Goal: Task Accomplishment & Management: Complete application form

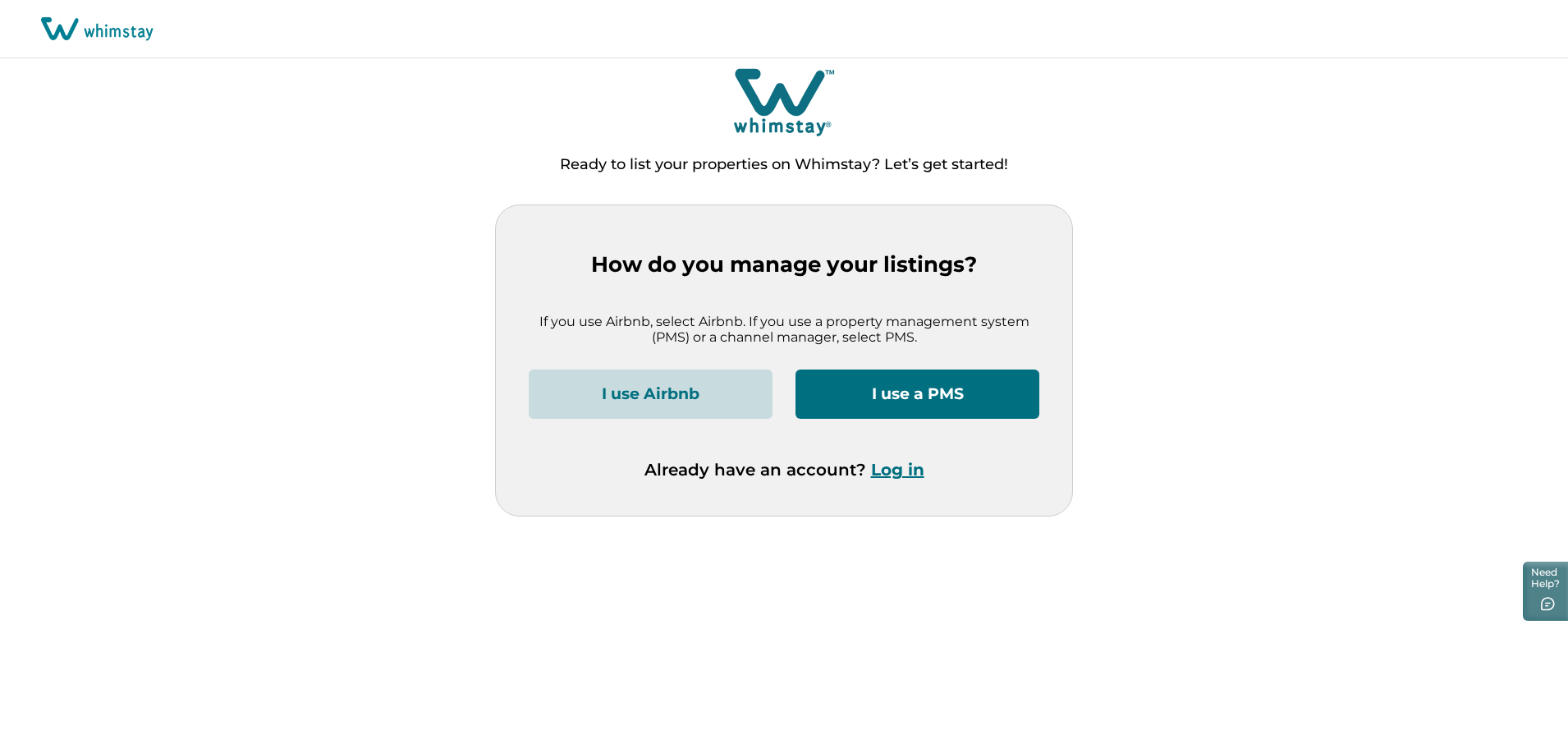
click at [975, 392] on button "I use a PMS" at bounding box center [917, 394] width 244 height 49
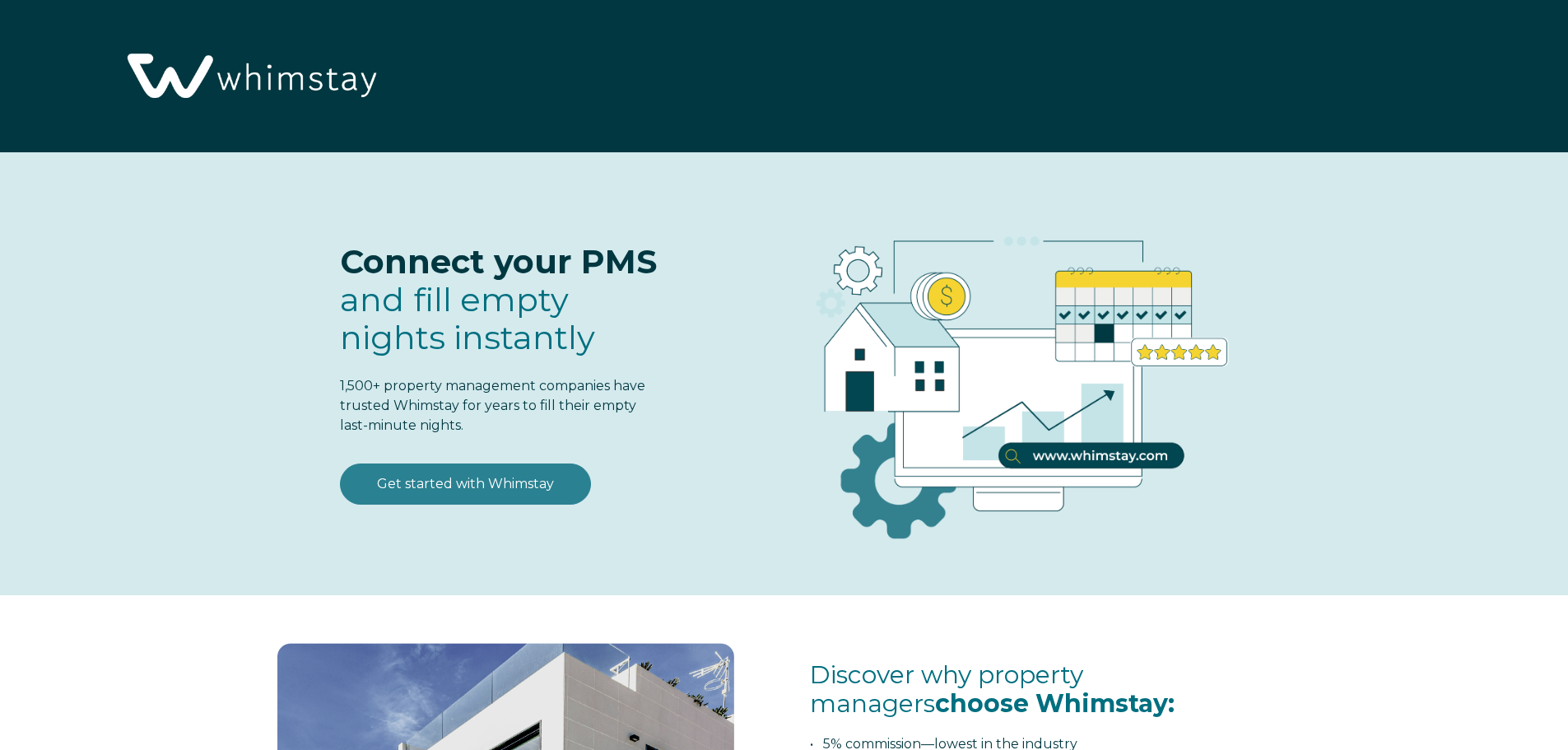
select select "US"
select select "Standard"
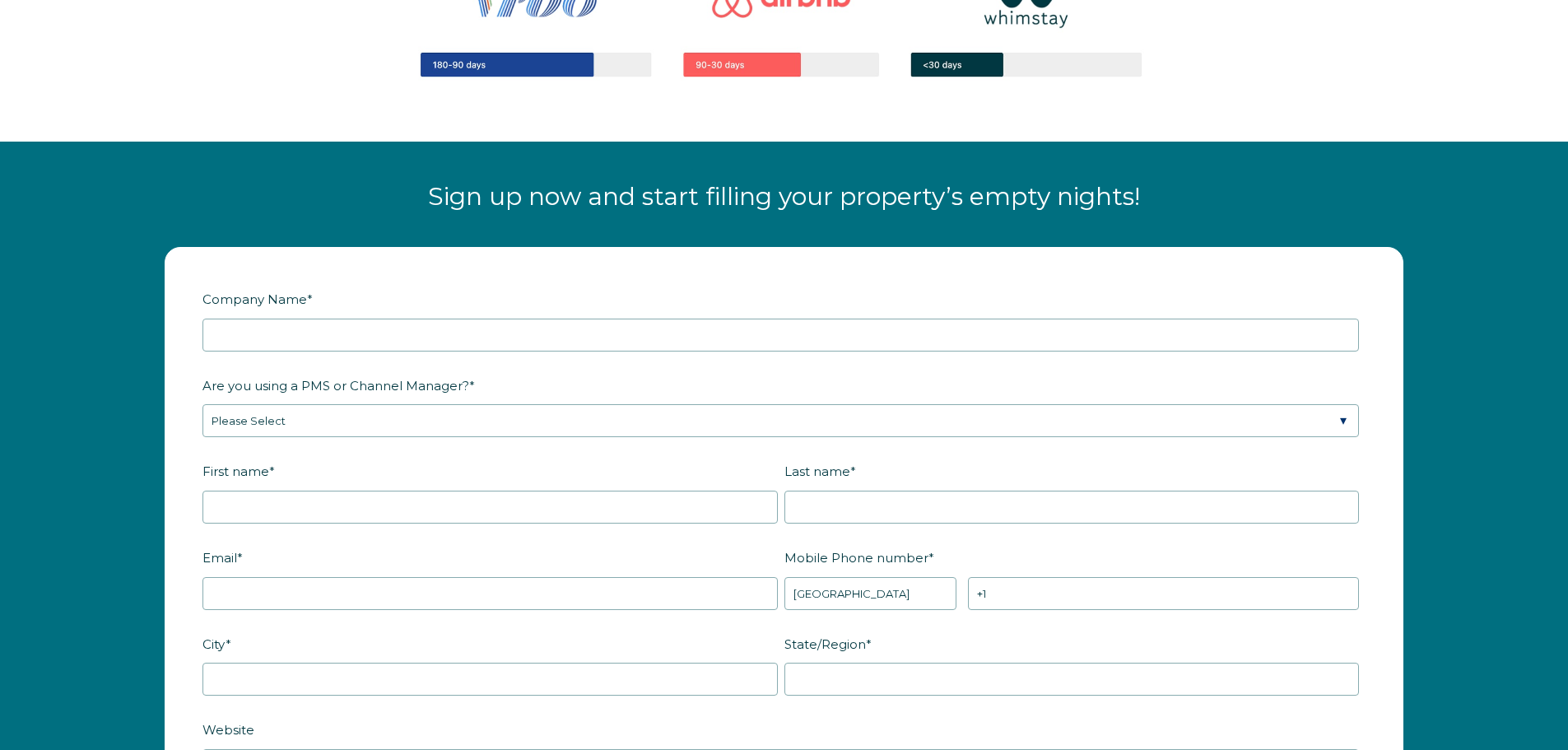
scroll to position [1976, 0]
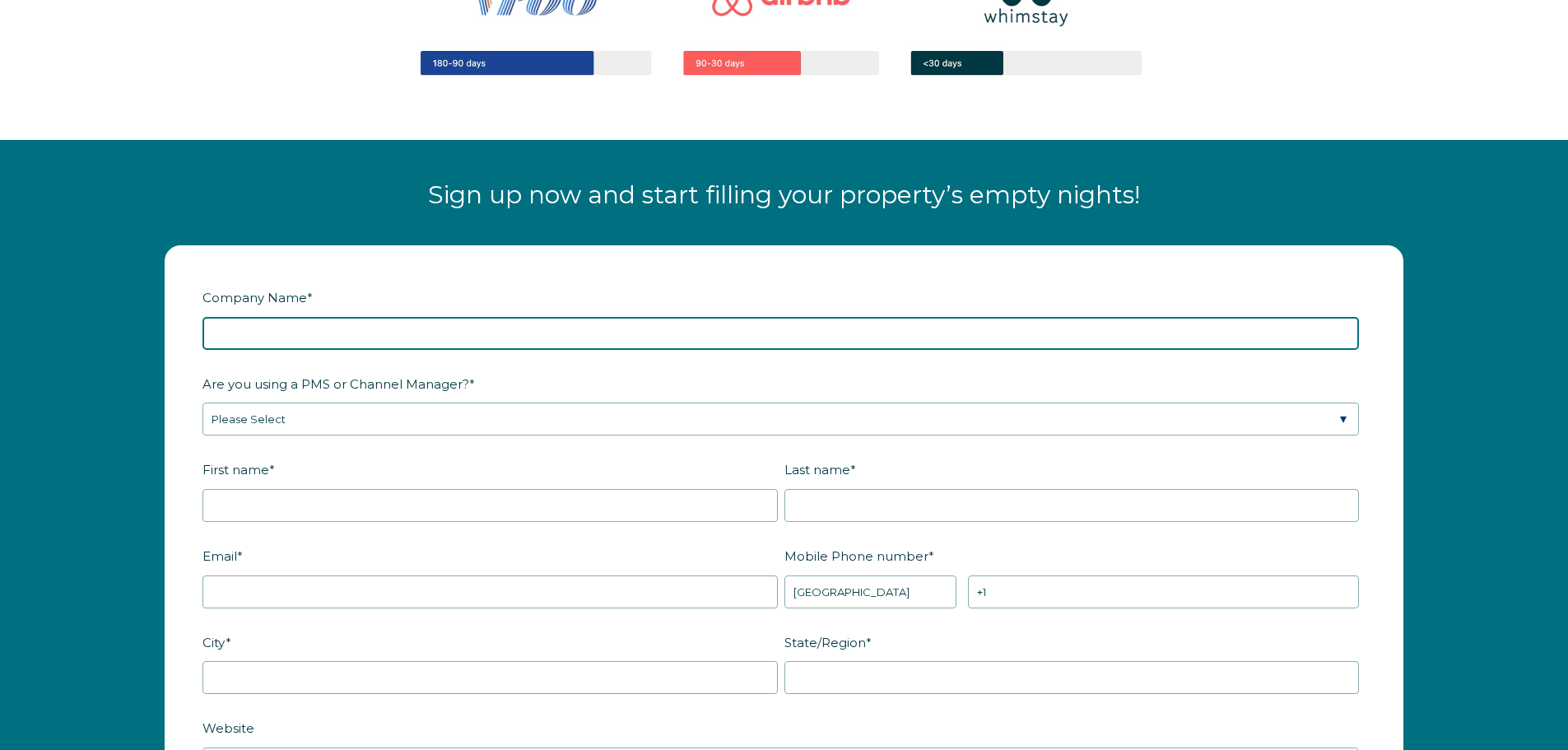
click at [238, 327] on input "Company Name *" at bounding box center [781, 333] width 1157 height 33
type input "Knot Working Tiny Town"
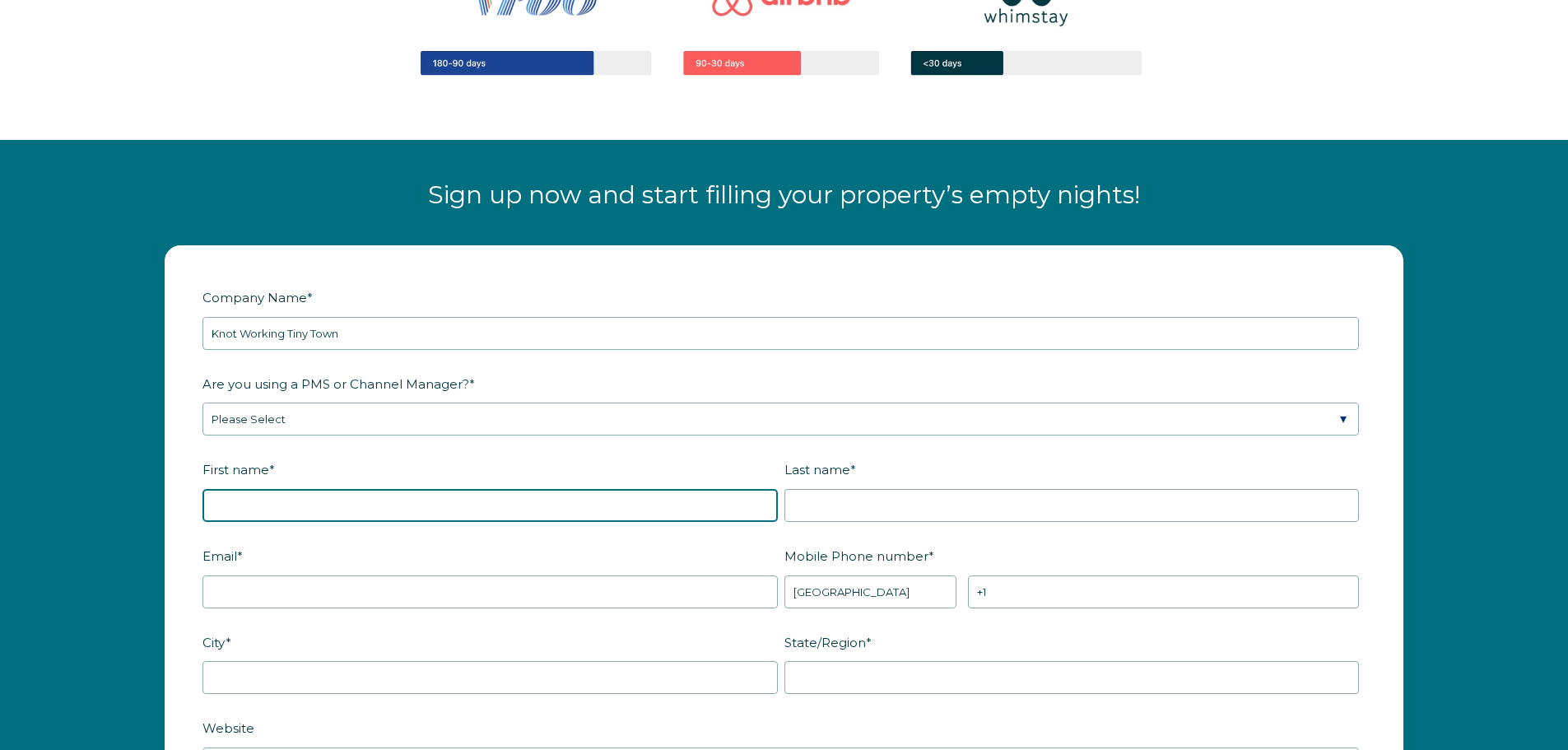
type input "Beth"
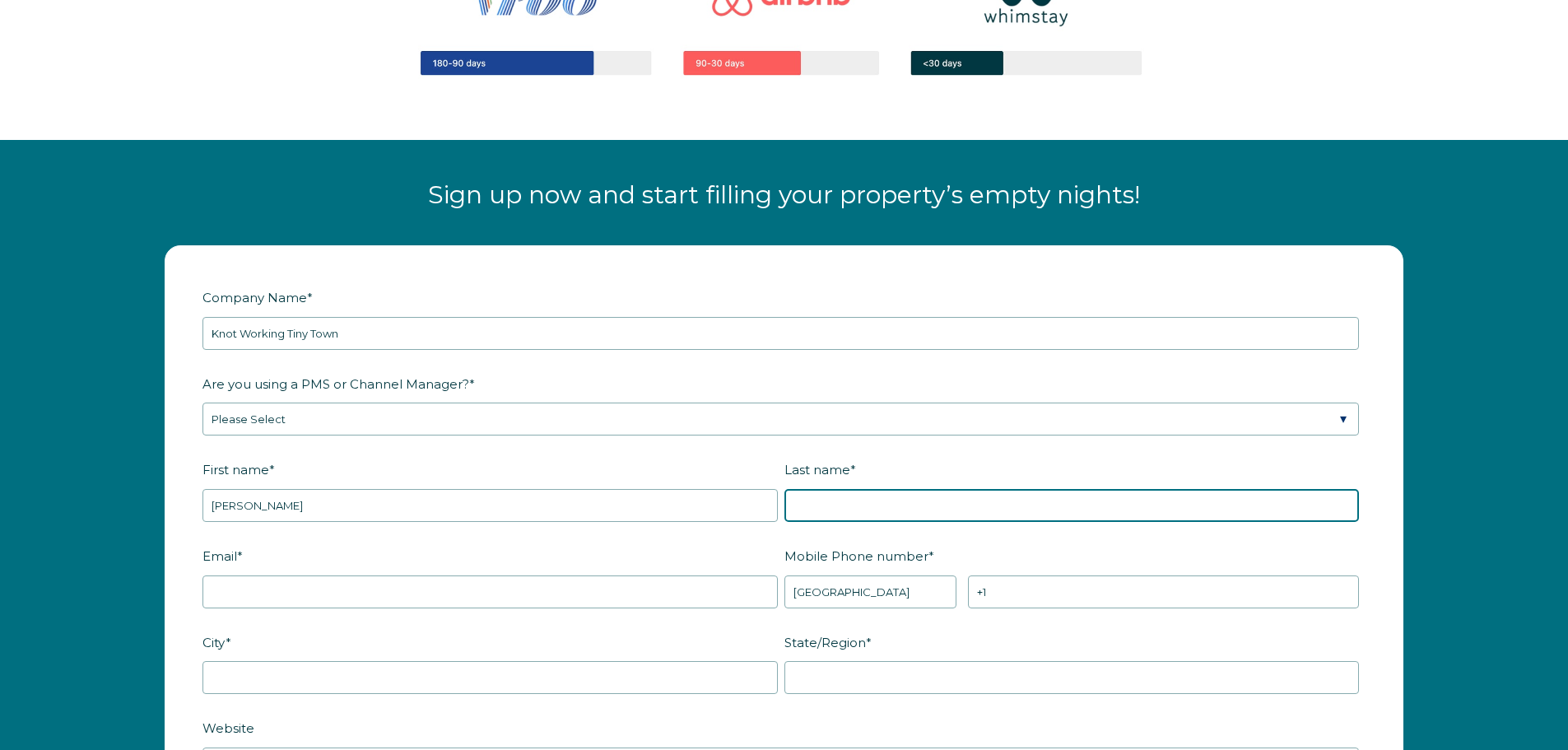
type input "[PERSON_NAME]"
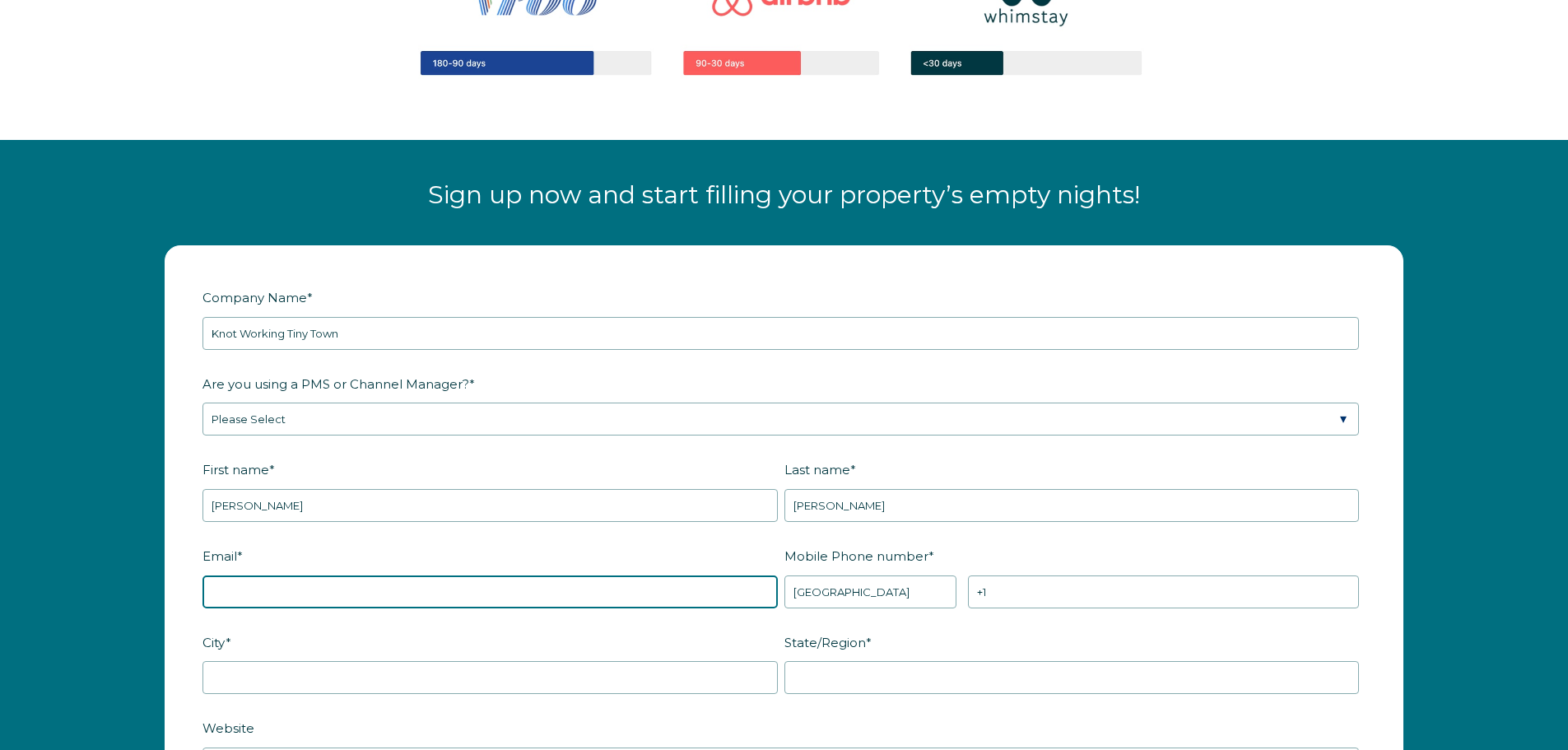
type input "[EMAIL_ADDRESS][DOMAIN_NAME]"
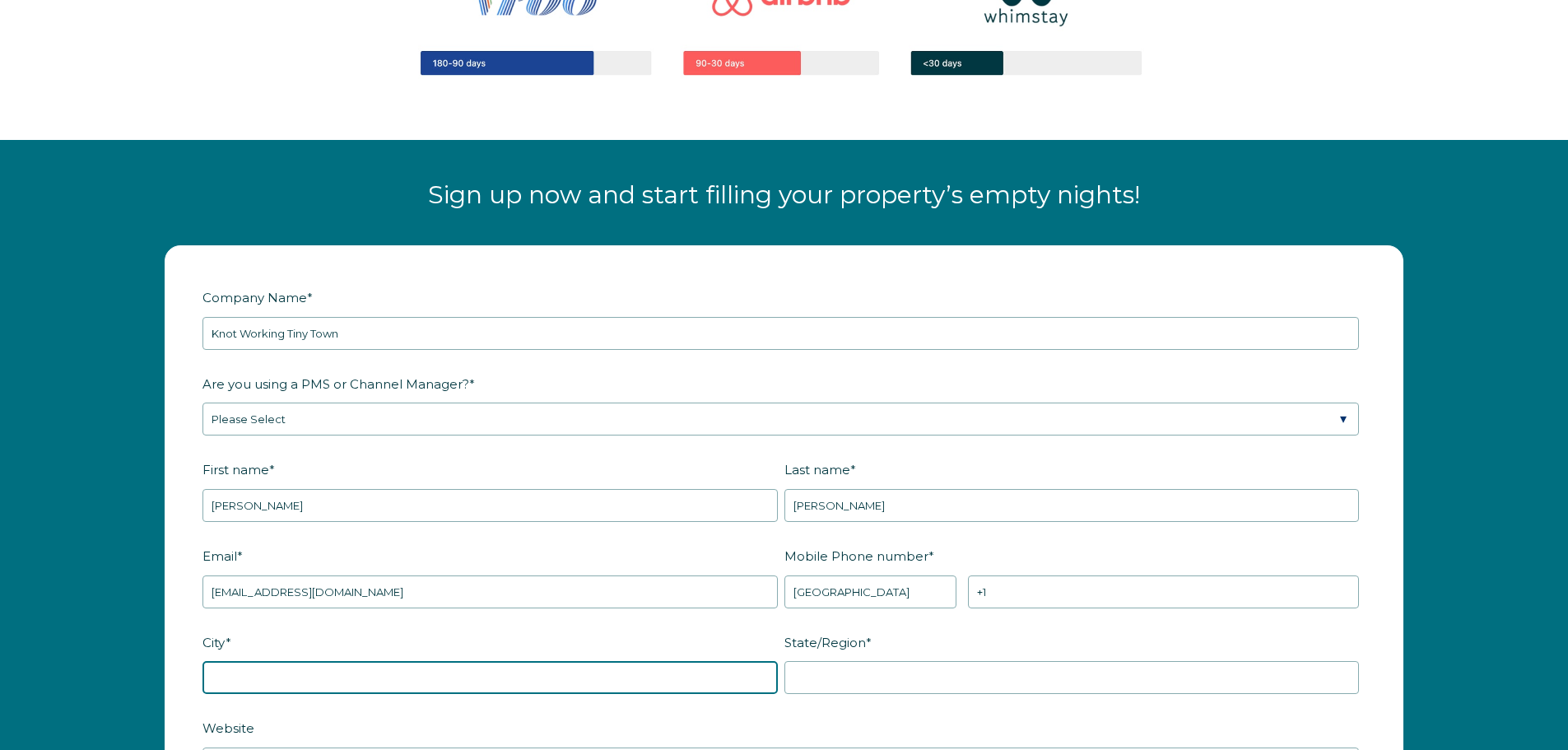
type input "Guntersville"
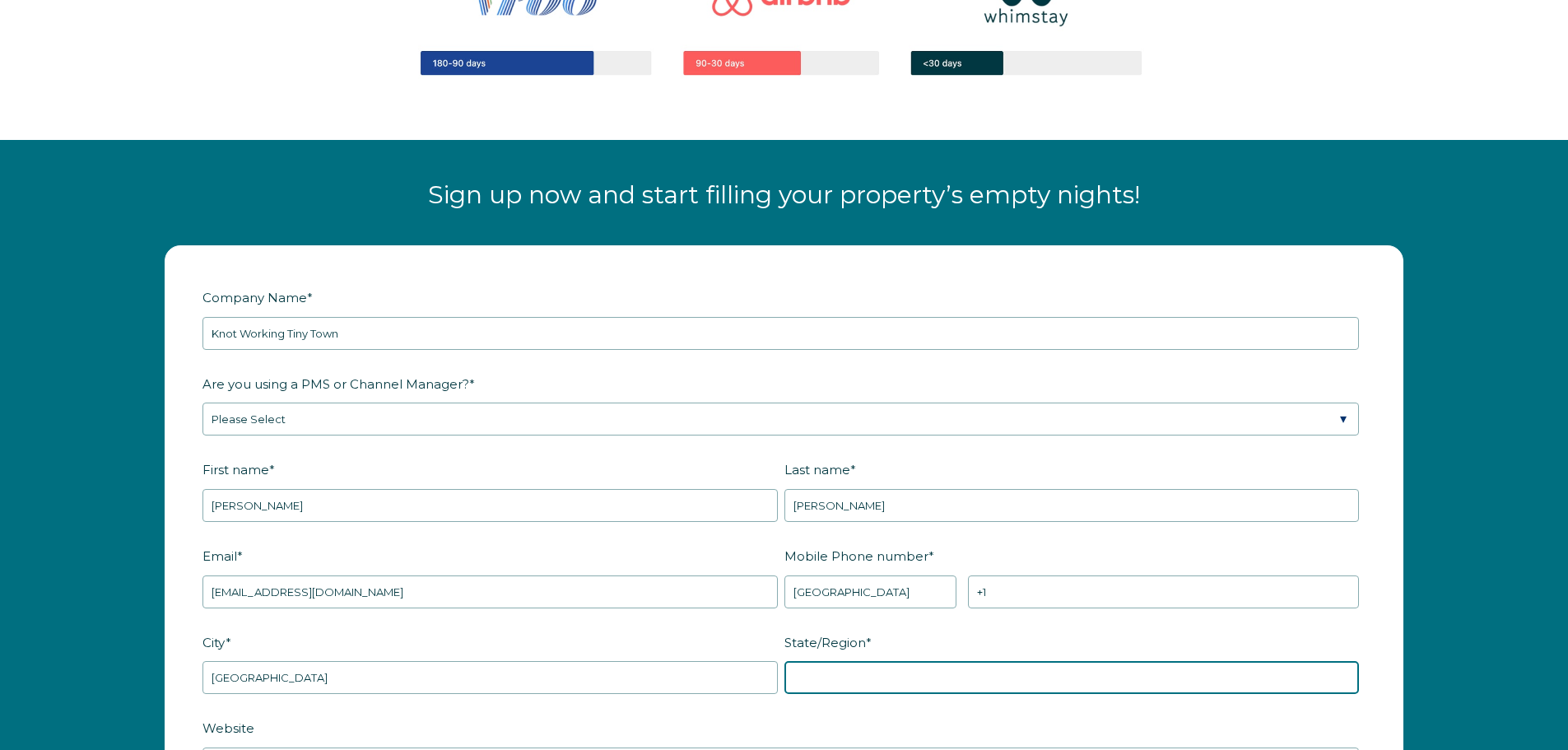
type input "Alabama"
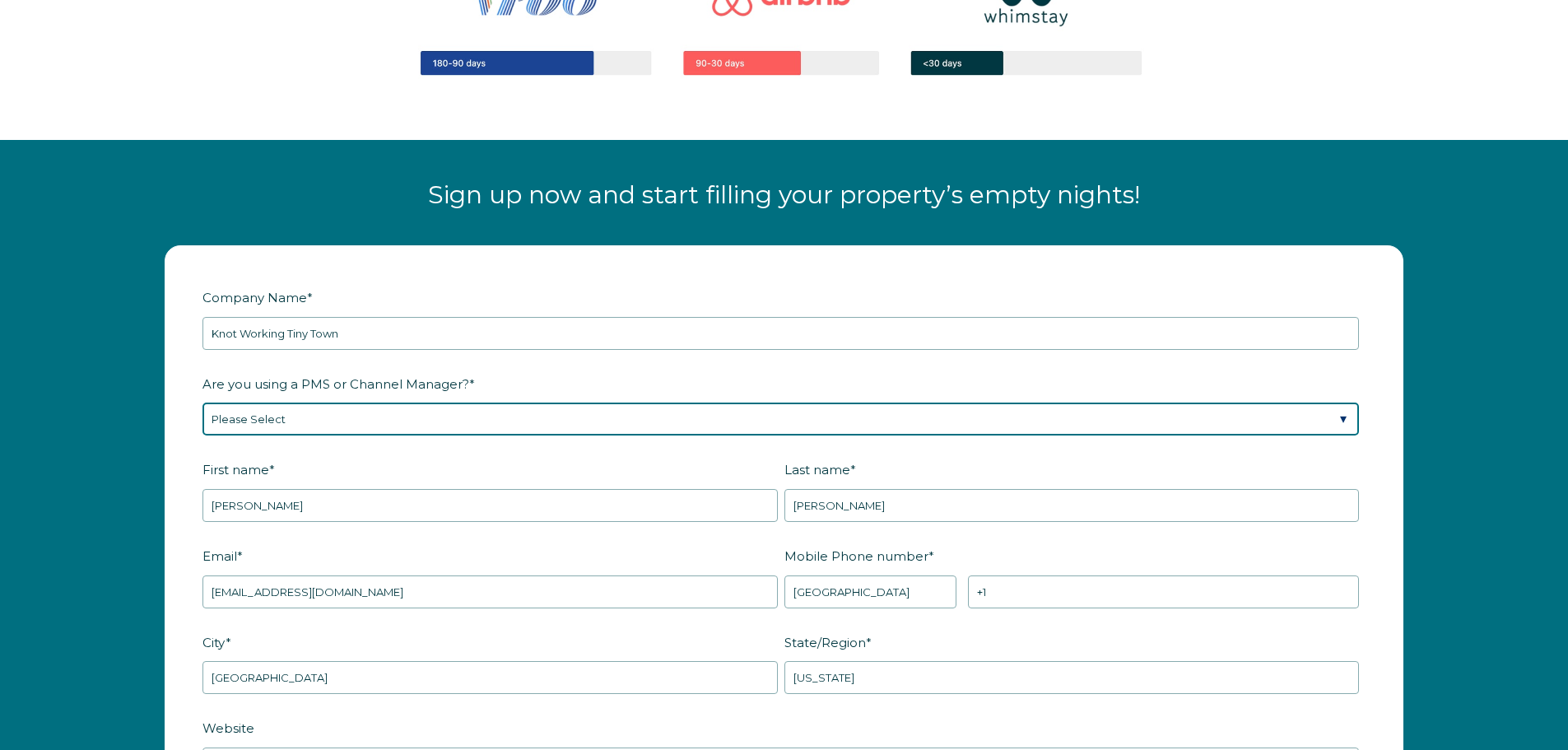
click at [273, 421] on select "Please Select Barefoot BookingPal Boost Brightside CiiRUS Escapia Guesty Hostaw…" at bounding box center [781, 419] width 1157 height 33
select select "Hostaway"
click at [202, 403] on select "Please Select Barefoot BookingPal Boost Brightside CiiRUS Escapia Guesty Hostaw…" at bounding box center [781, 419] width 1157 height 33
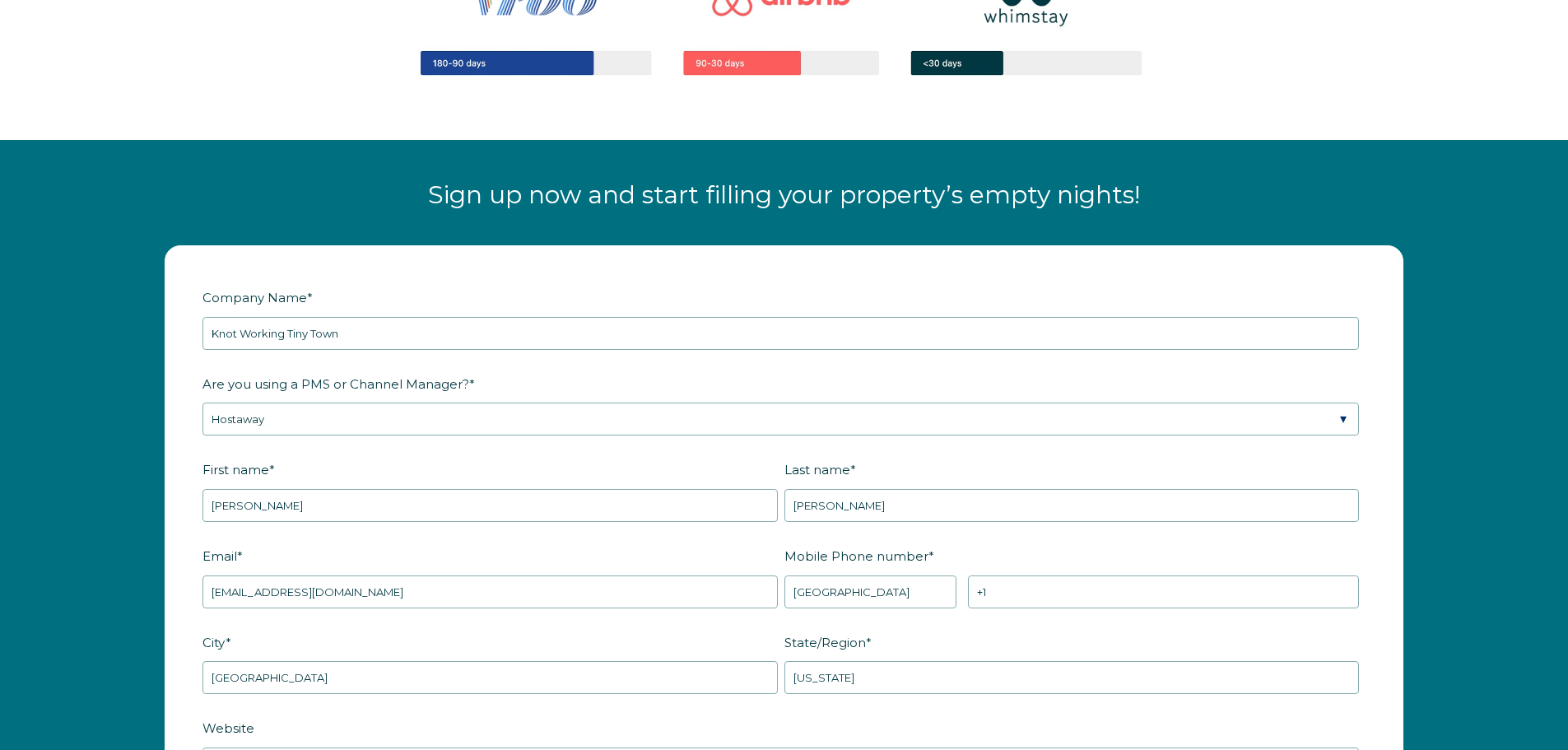
click at [212, 370] on label "Are you using a PMS or Channel Manager? *" at bounding box center [784, 384] width 1163 height 28
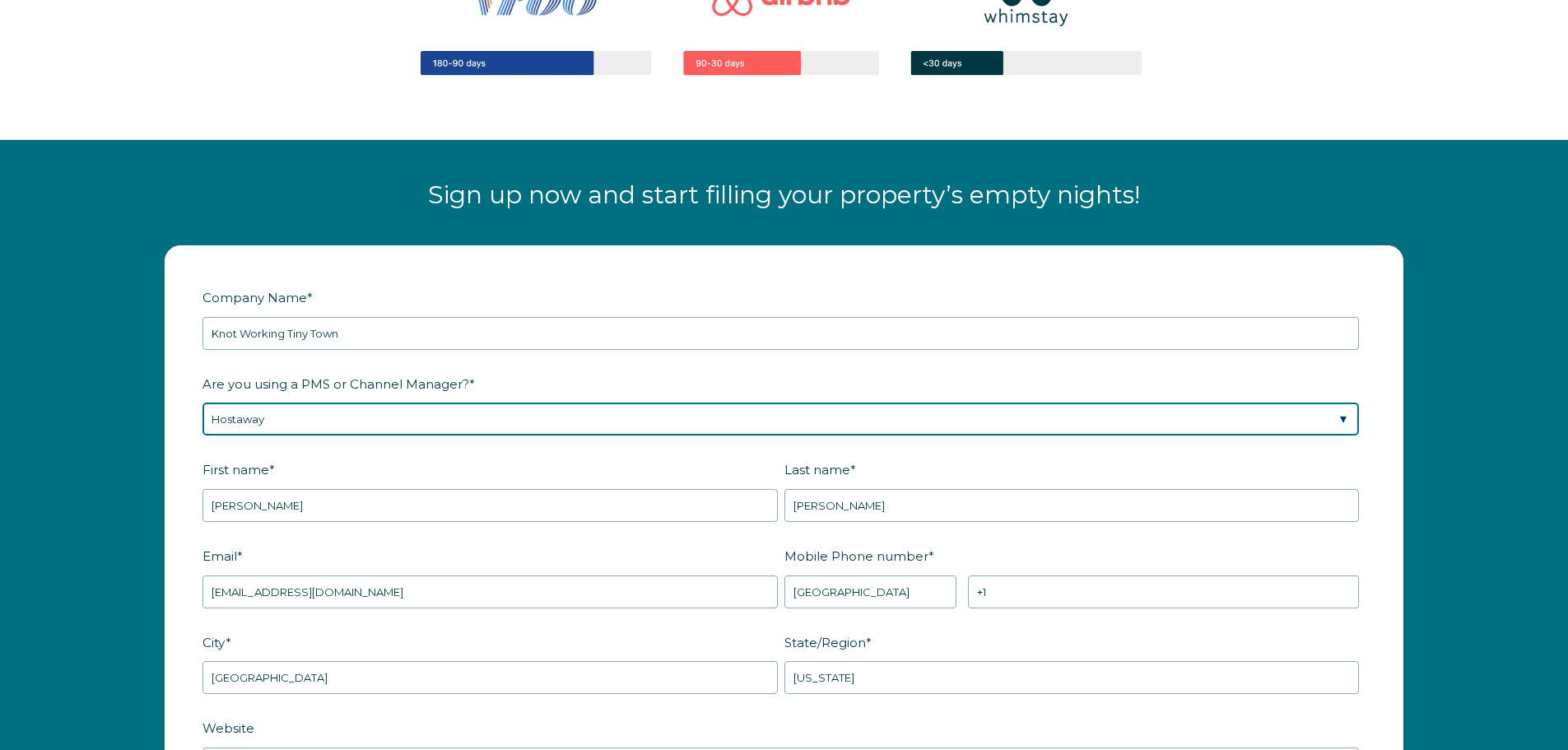
click at [212, 403] on select "Please Select Barefoot BookingPal Boost Brightside CiiRUS Escapia Guesty Hostaw…" at bounding box center [781, 419] width 1157 height 33
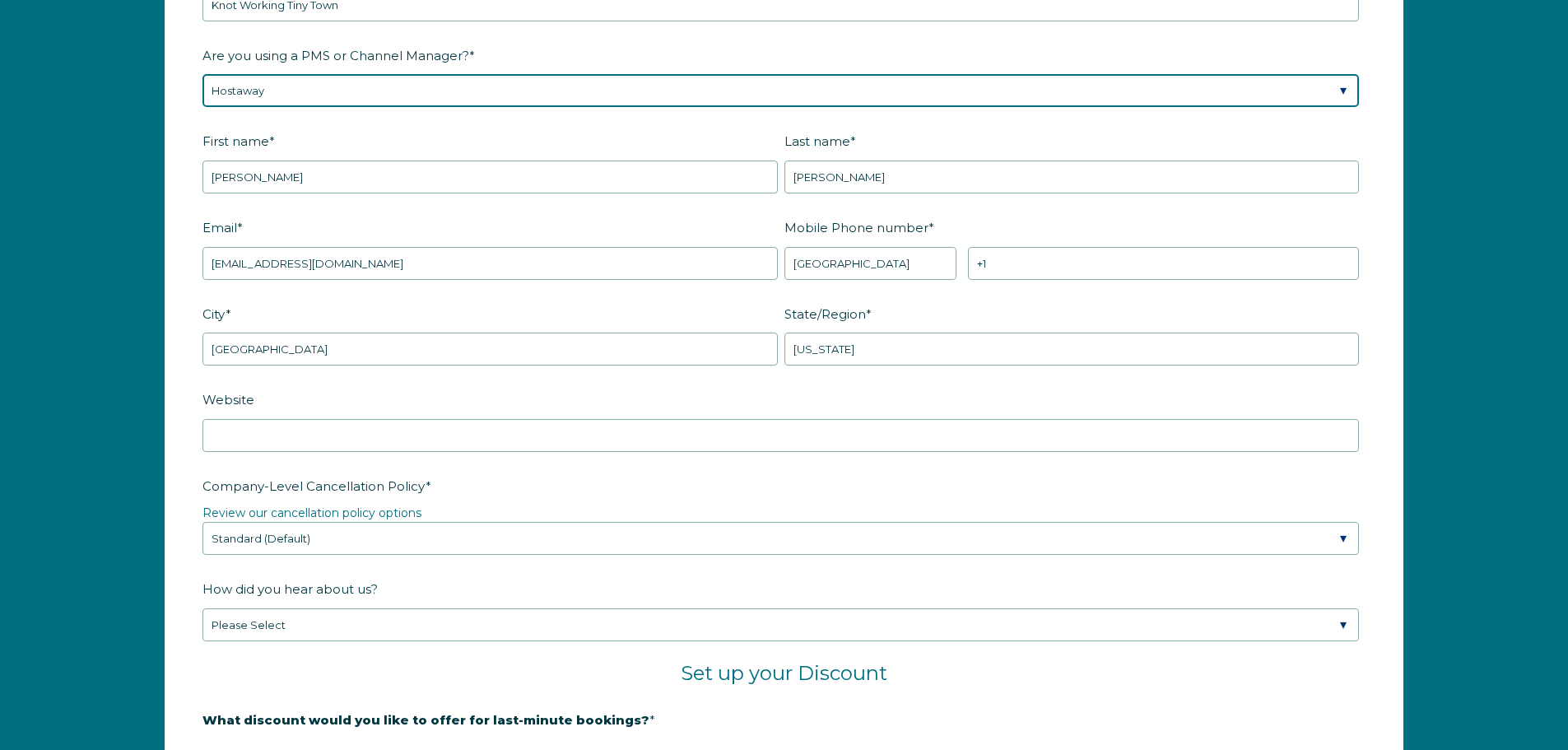
scroll to position [2306, 0]
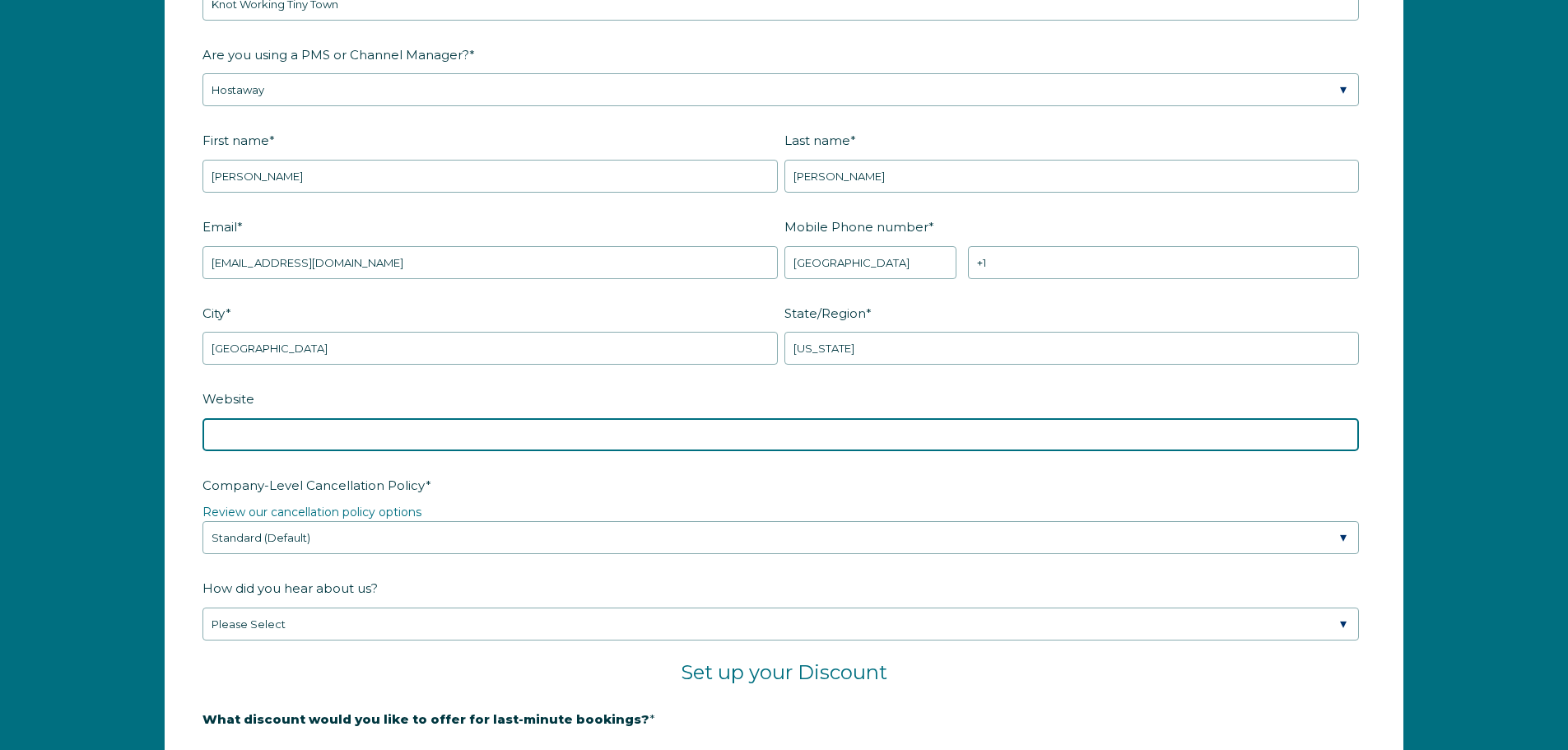
click at [255, 425] on input "Website" at bounding box center [781, 434] width 1157 height 33
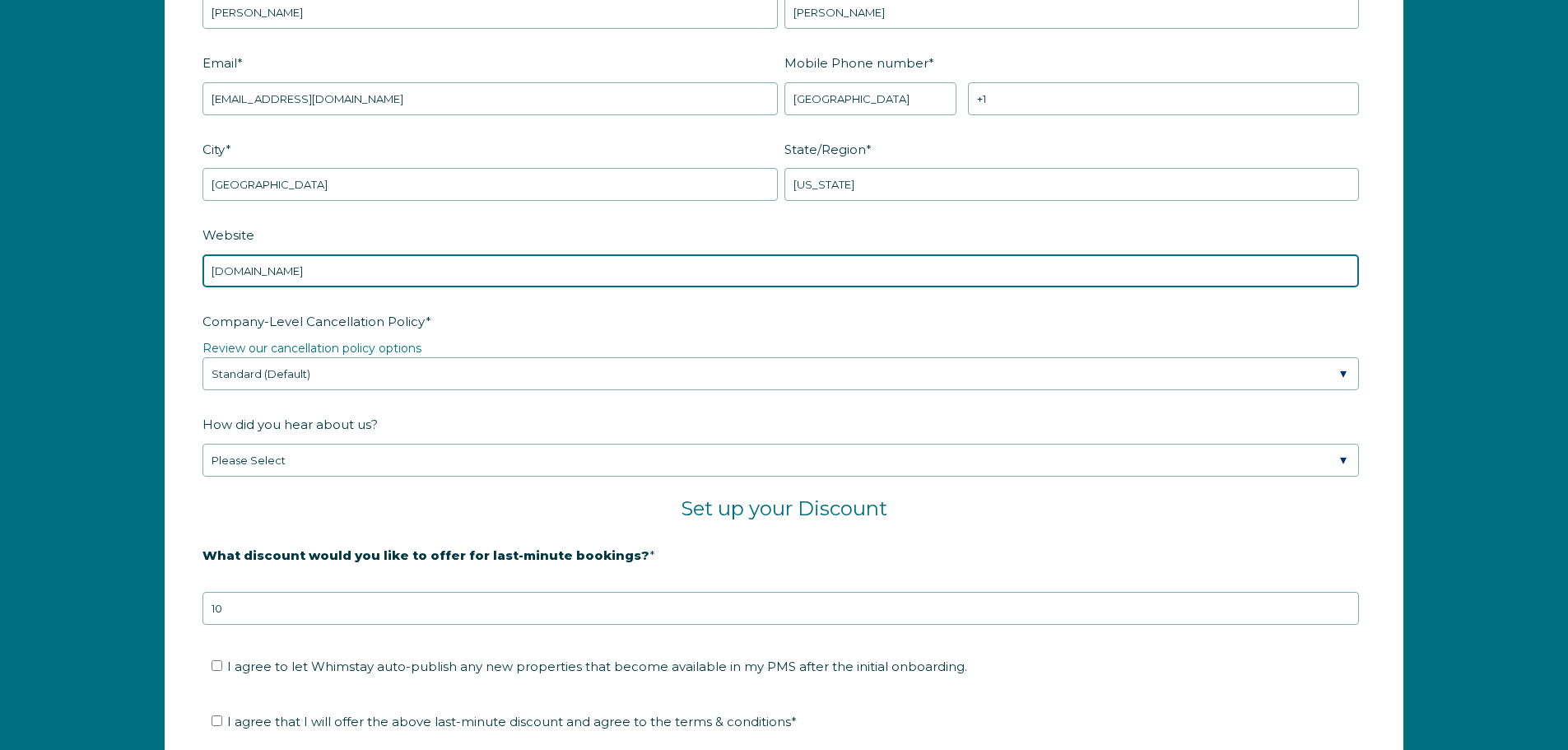
scroll to position [2470, 0]
type input "knotworkingtiny.com"
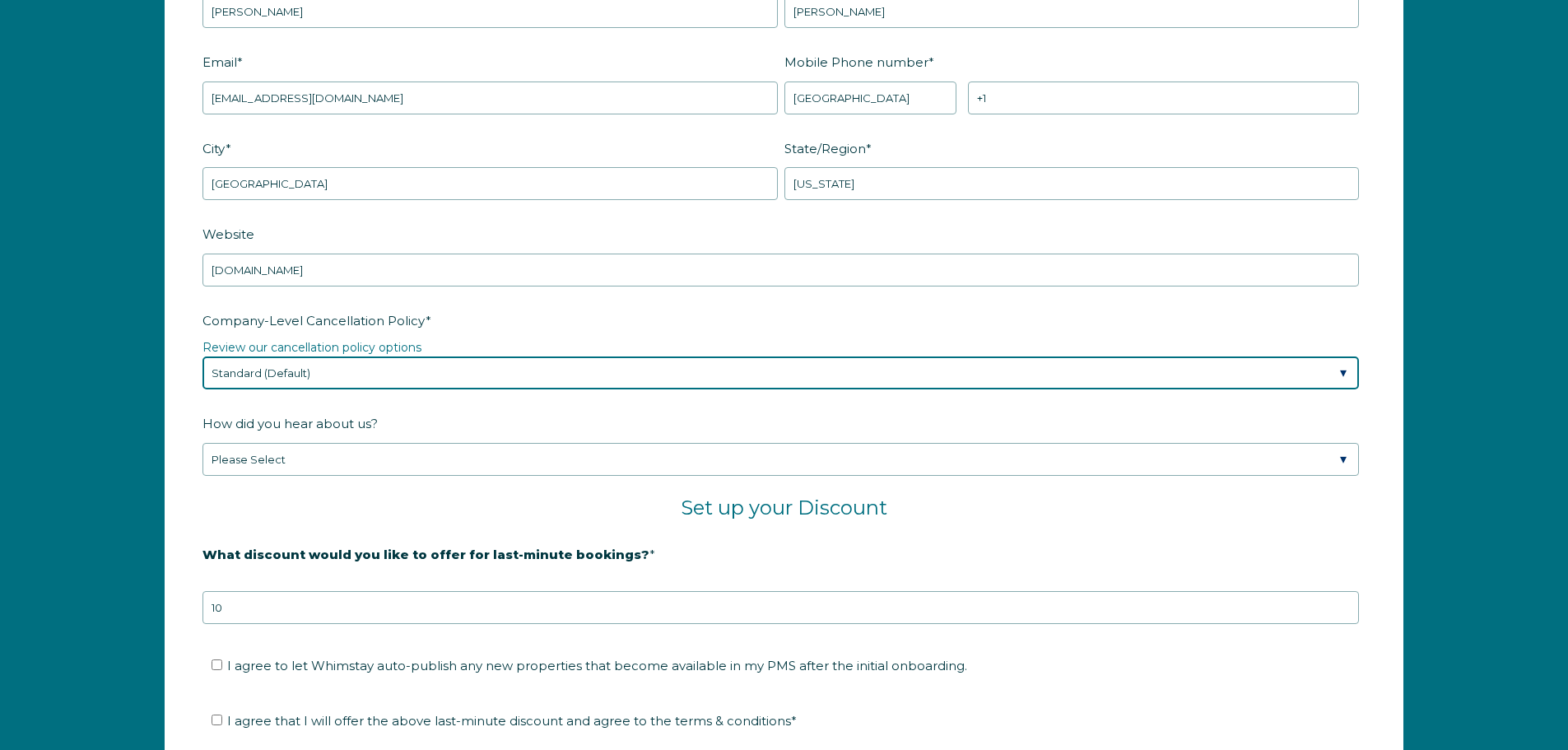
click at [349, 368] on select "Please Select Partial Standard (Default) Moderate Strict" at bounding box center [781, 373] width 1157 height 33
click at [202, 357] on select "Please Select Partial Standard (Default) Moderate Strict" at bounding box center [781, 373] width 1157 height 33
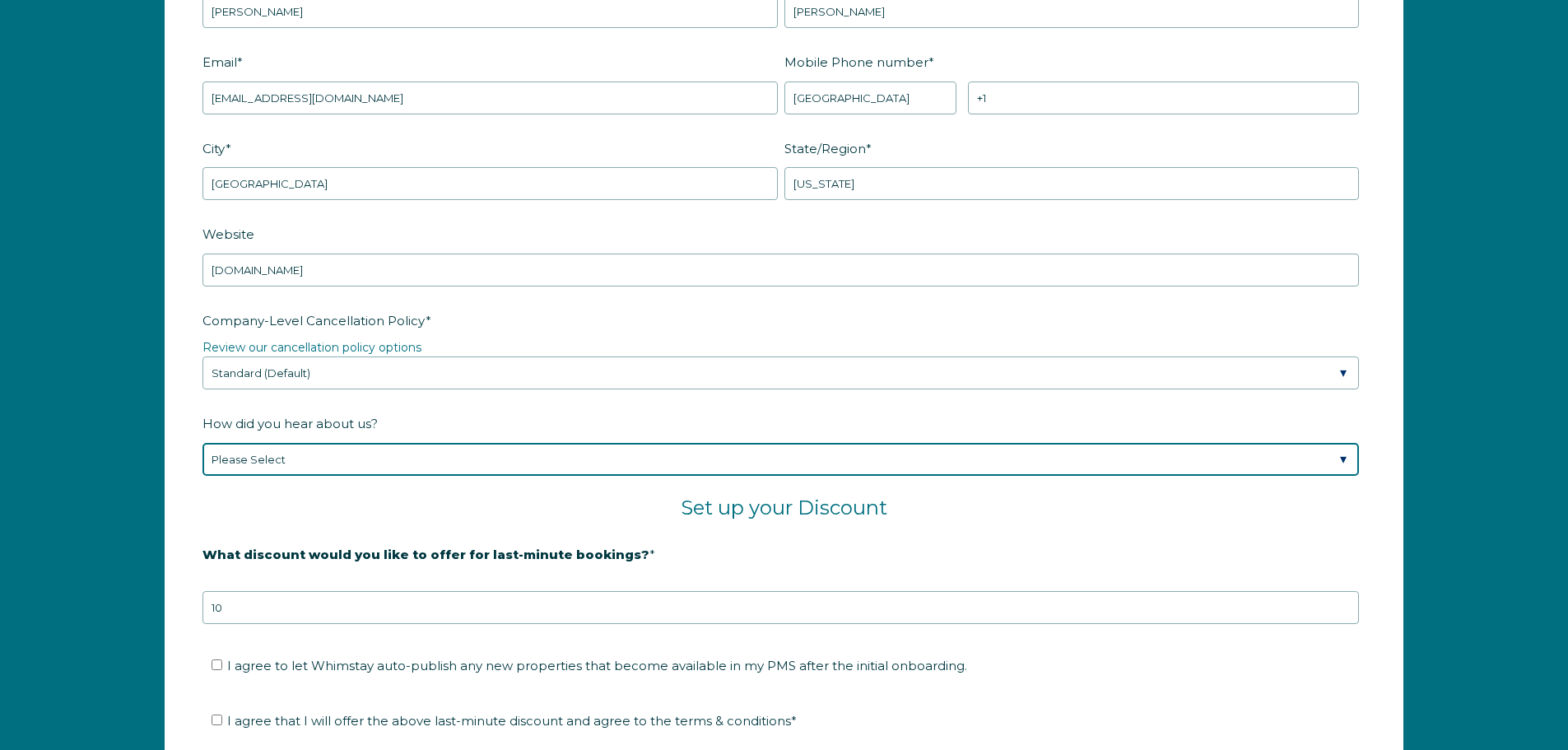
click at [268, 463] on select "Please Select Found Whimstay through a Google search Spoke to a Whimstay salesp…" at bounding box center [781, 460] width 1157 height 33
select select "Referral from a Friend"
click at [202, 444] on select "Please Select Found Whimstay through a Google search Spoke to a Whimstay salesp…" at bounding box center [781, 460] width 1157 height 33
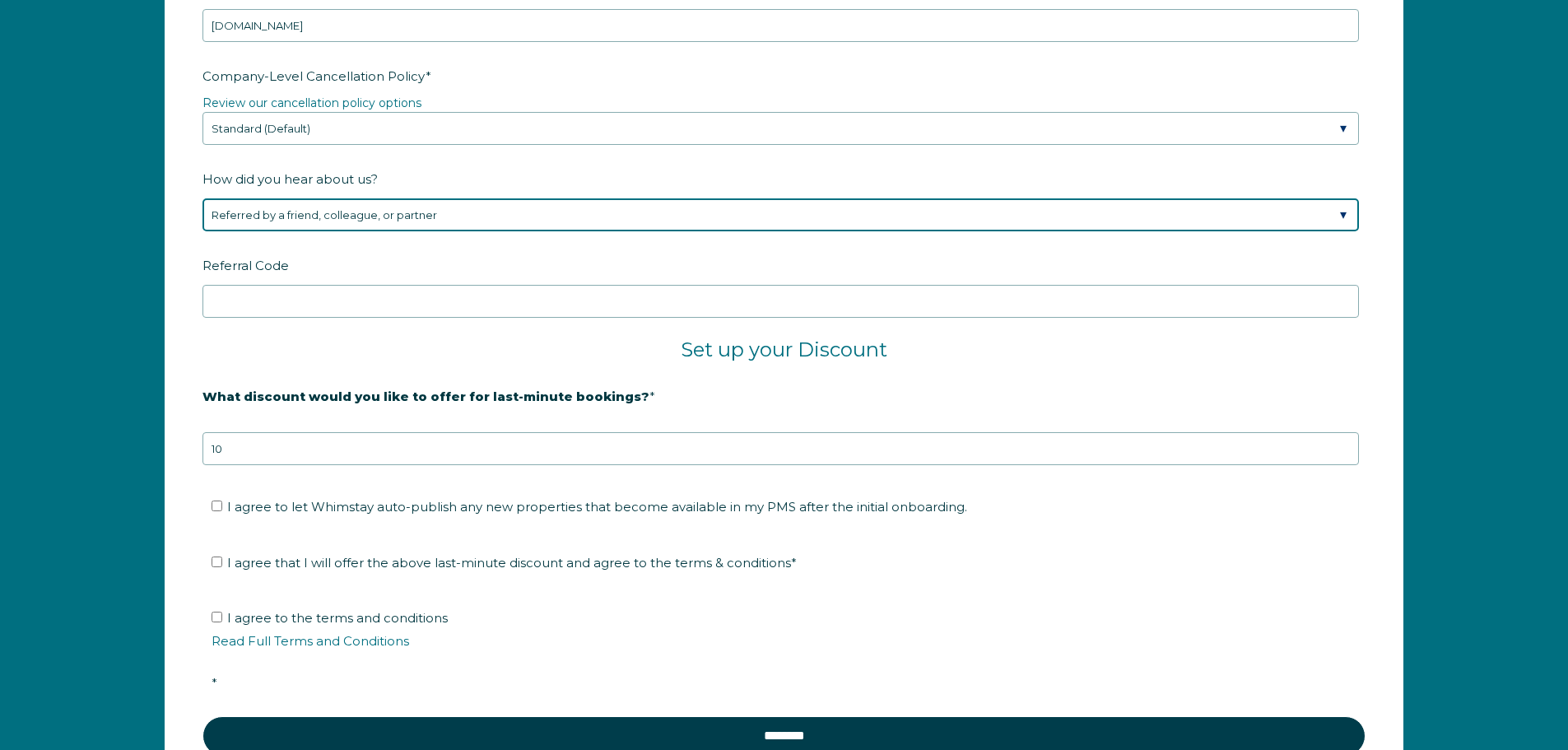
scroll to position [2716, 0]
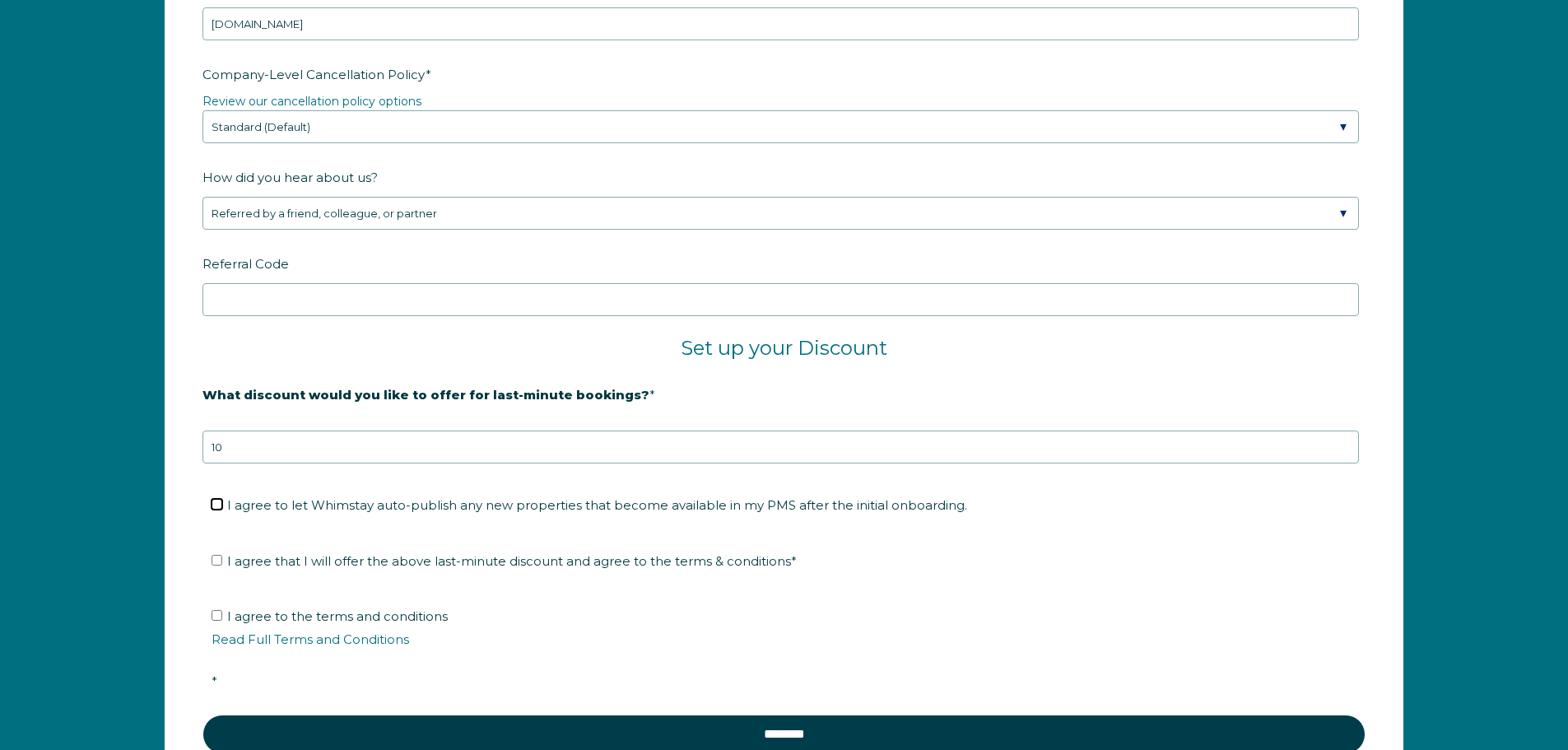
drag, startPoint x: 214, startPoint y: 507, endPoint x: 215, endPoint y: 536, distance: 29.0
click at [215, 507] on input "I agree to let Whimstay auto-publish any new properties that become available i…" at bounding box center [216, 504] width 10 height 10
checkbox input "true"
click at [215, 562] on input "I agree that I will offer the above last-minute discount and agree to the terms…" at bounding box center [216, 560] width 10 height 10
checkbox input "true"
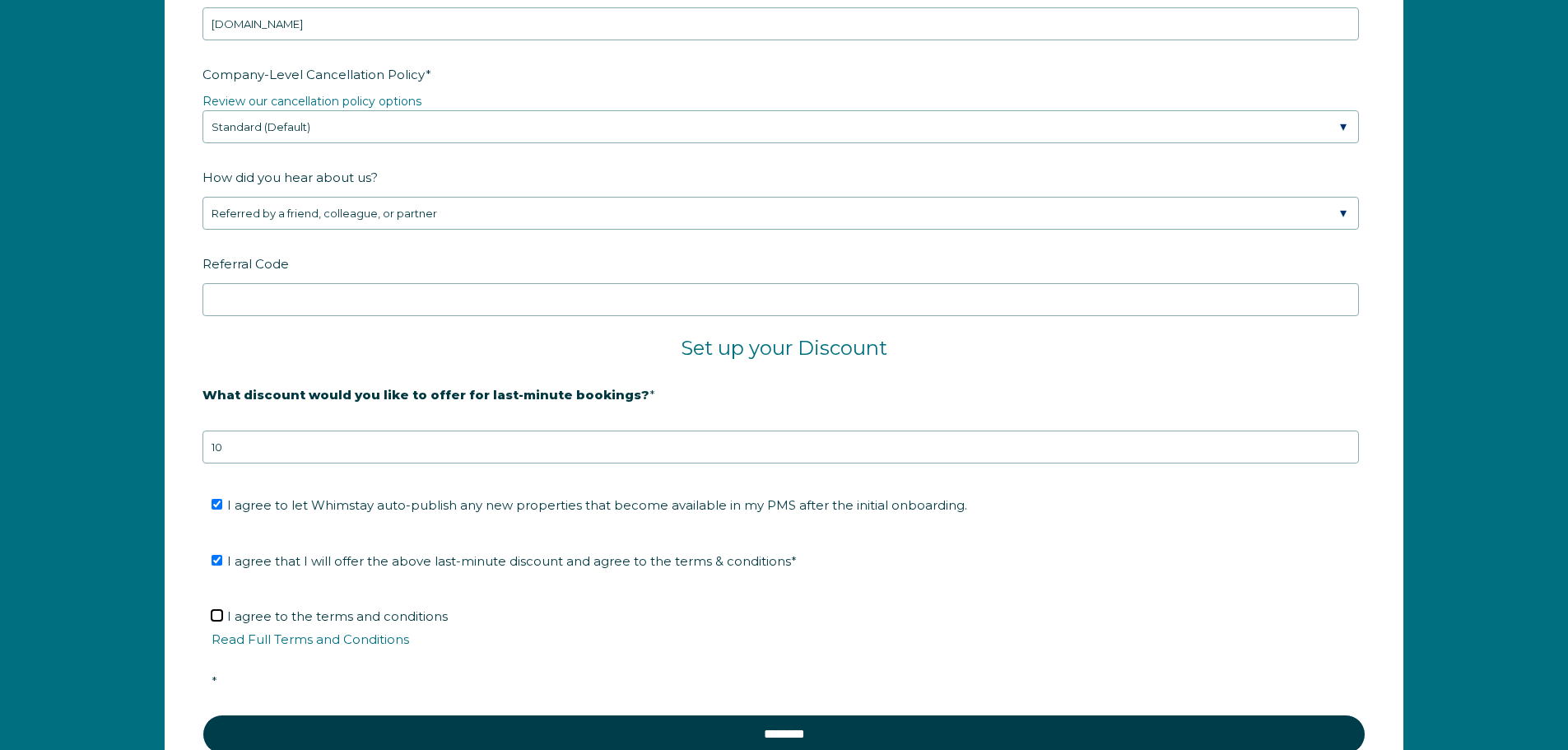
click at [214, 618] on input "I agree to the terms and conditions Read Full Terms and Conditions *" at bounding box center [216, 615] width 10 height 10
checkbox input "true"
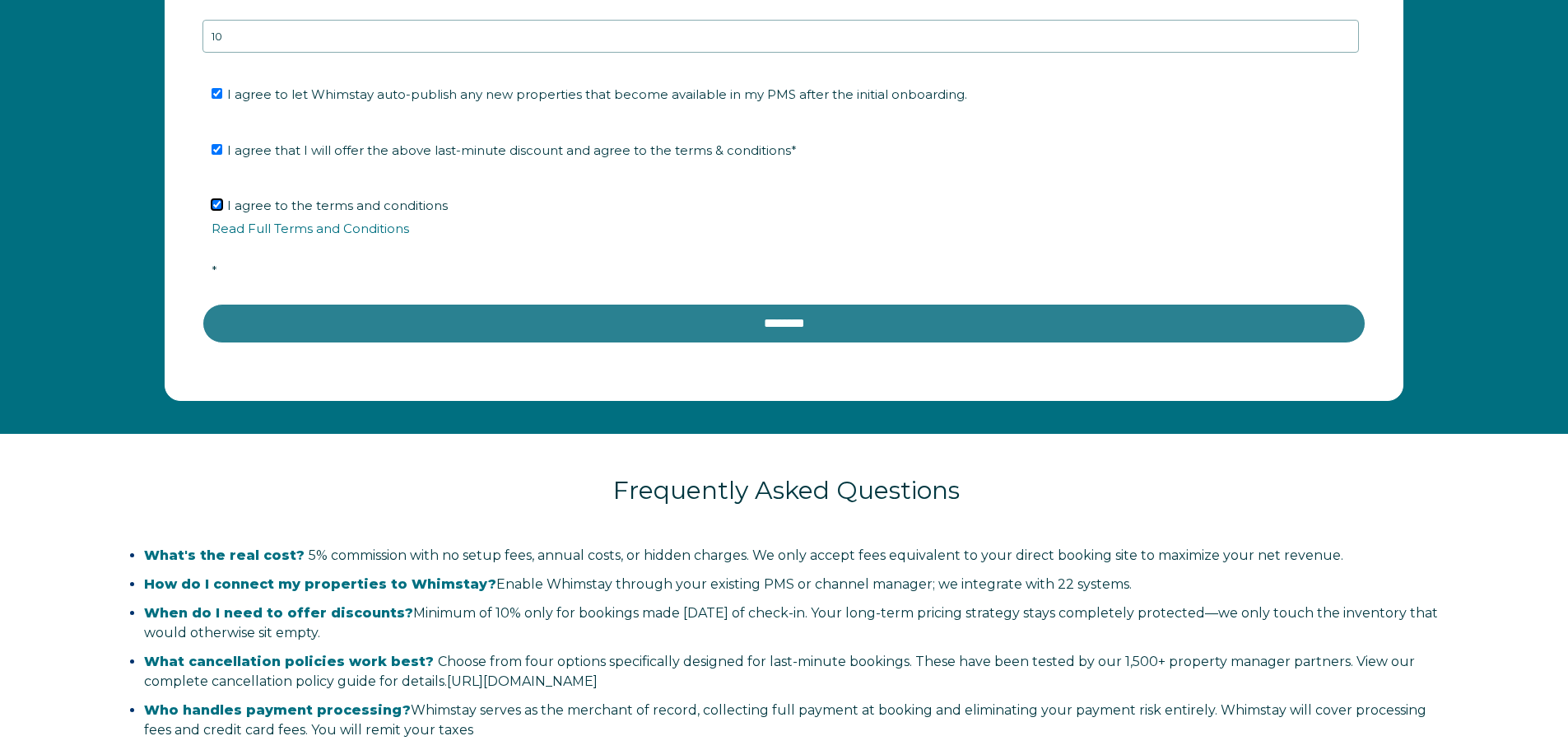
scroll to position [3129, 0]
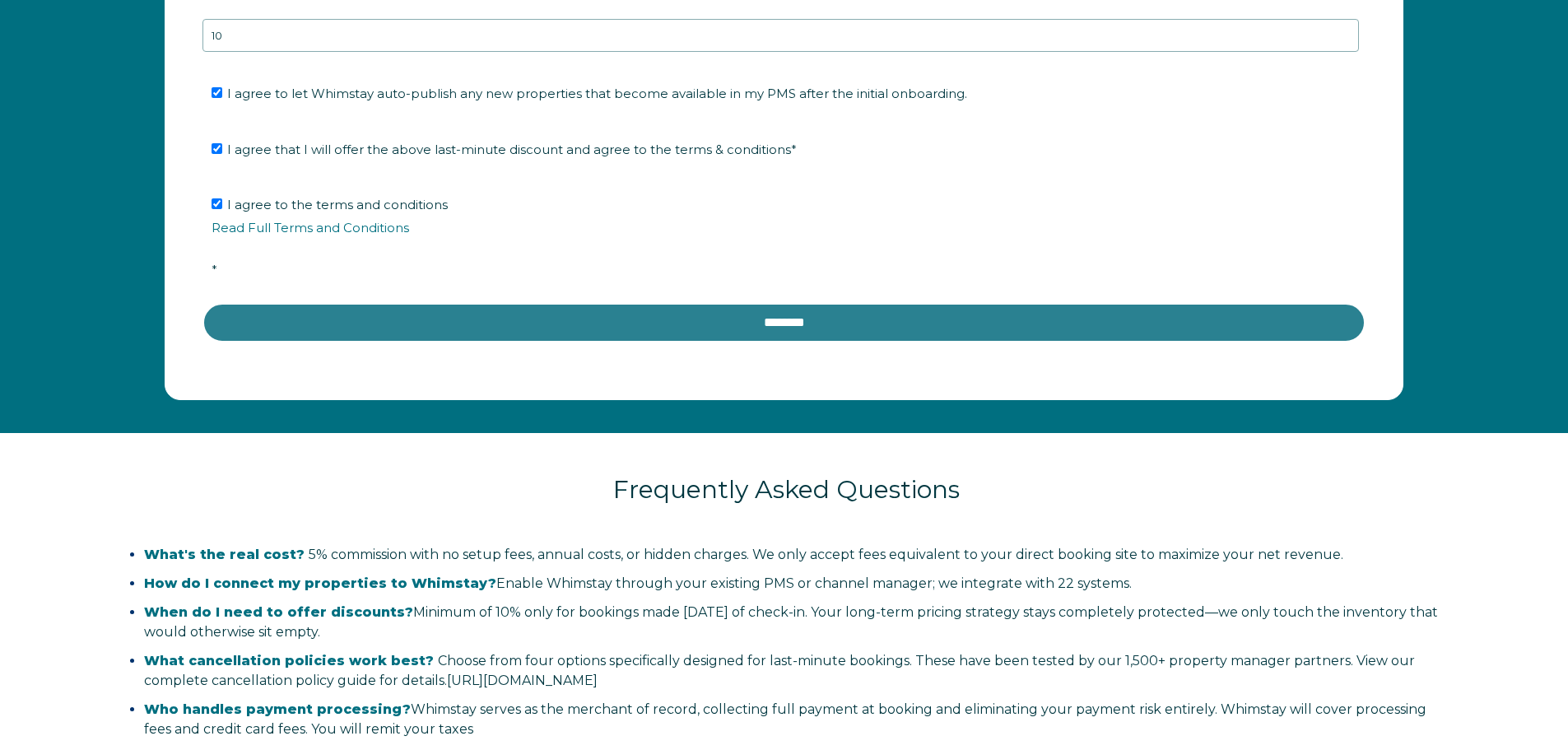
click at [589, 317] on input "********" at bounding box center [784, 323] width 1163 height 40
click at [546, 323] on input "********" at bounding box center [784, 323] width 1163 height 40
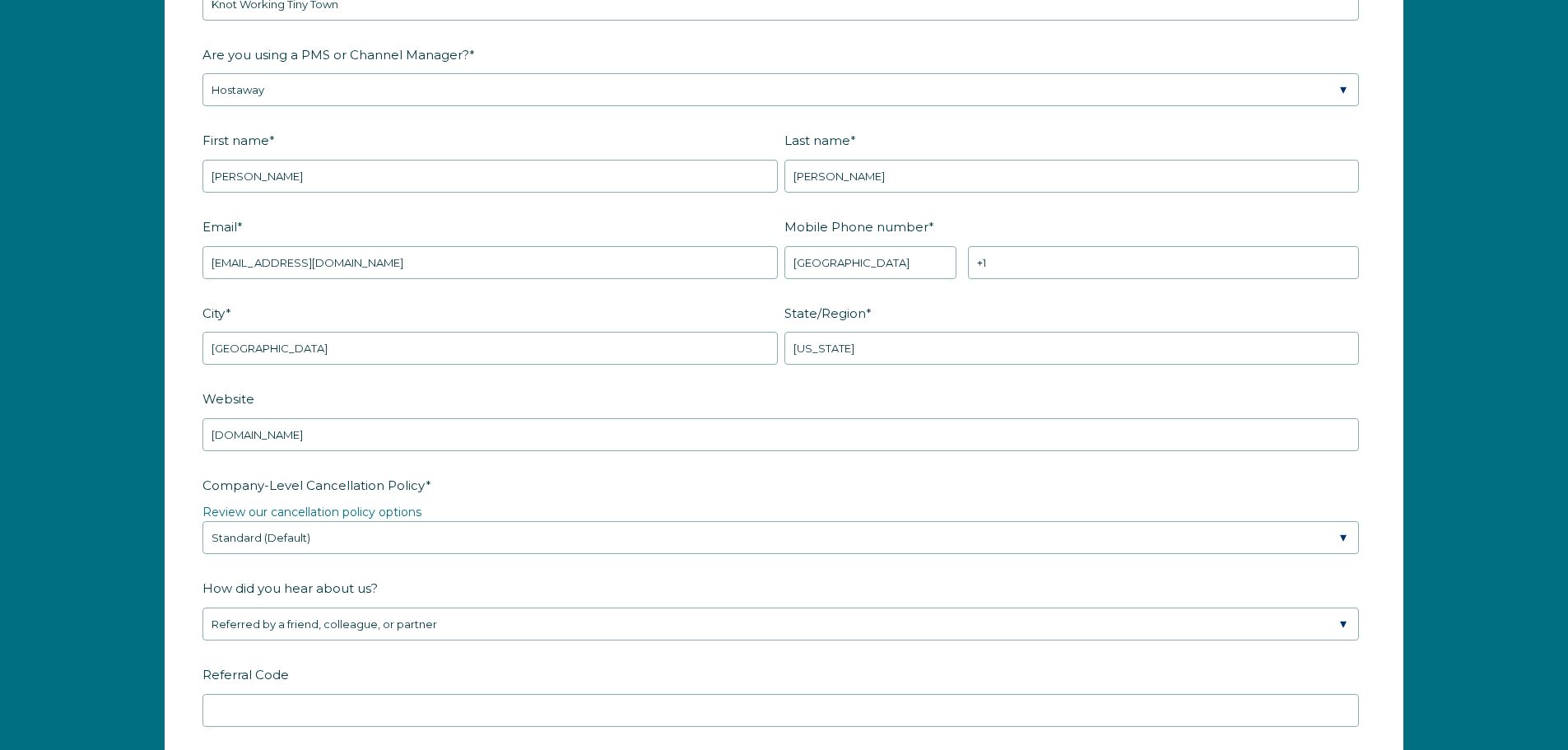
scroll to position [2305, 0]
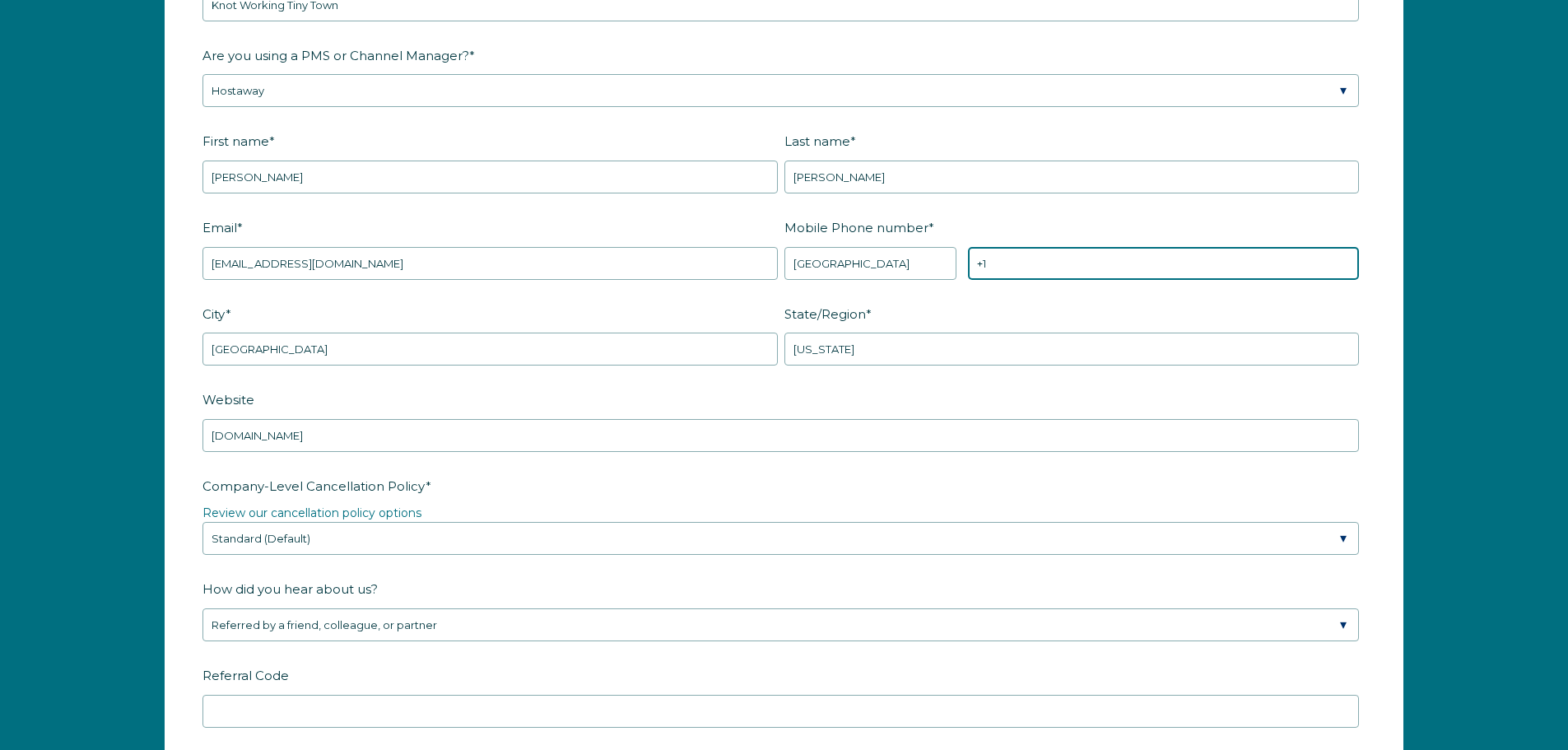
click at [1014, 257] on input "+1" at bounding box center [1163, 263] width 391 height 33
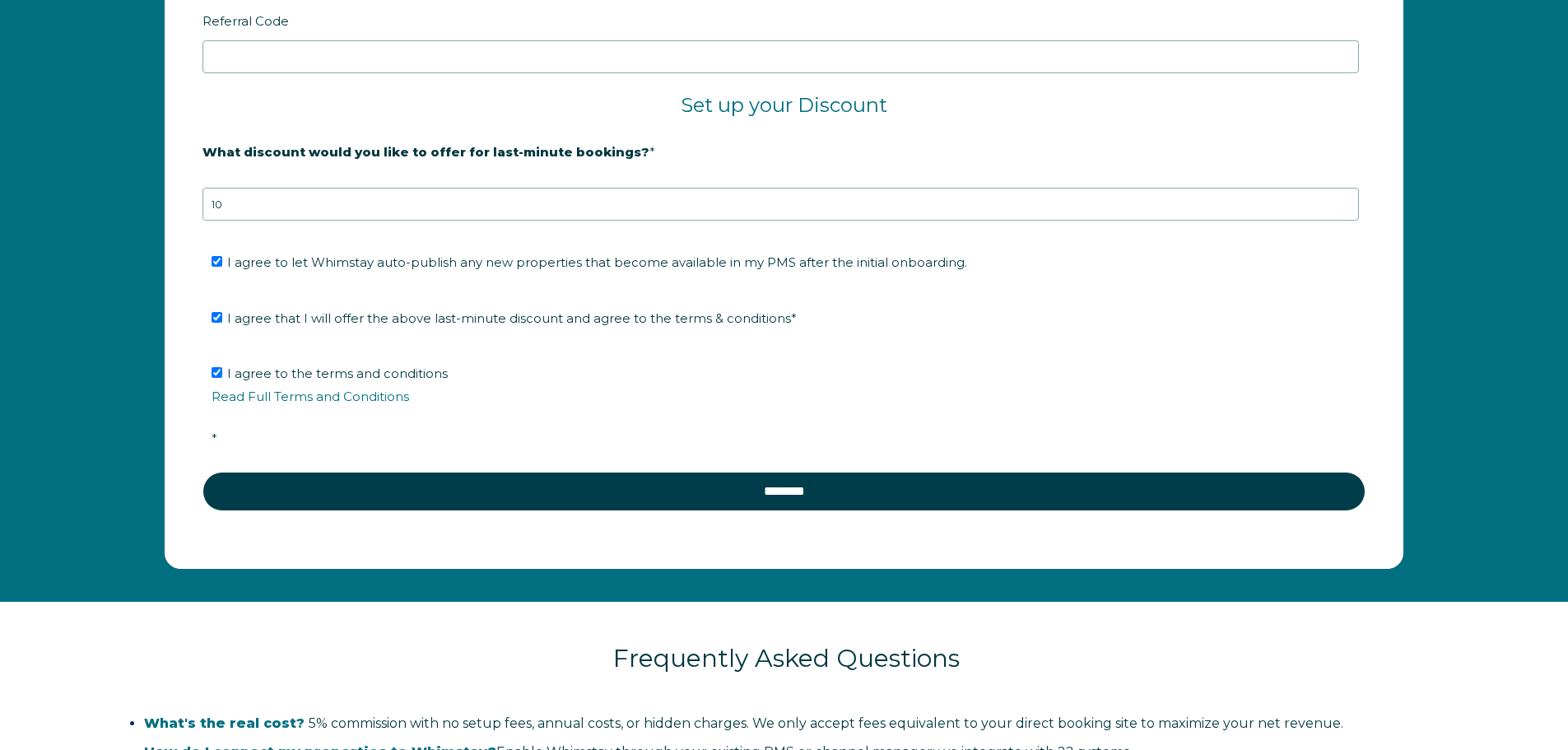
scroll to position [2963, 0]
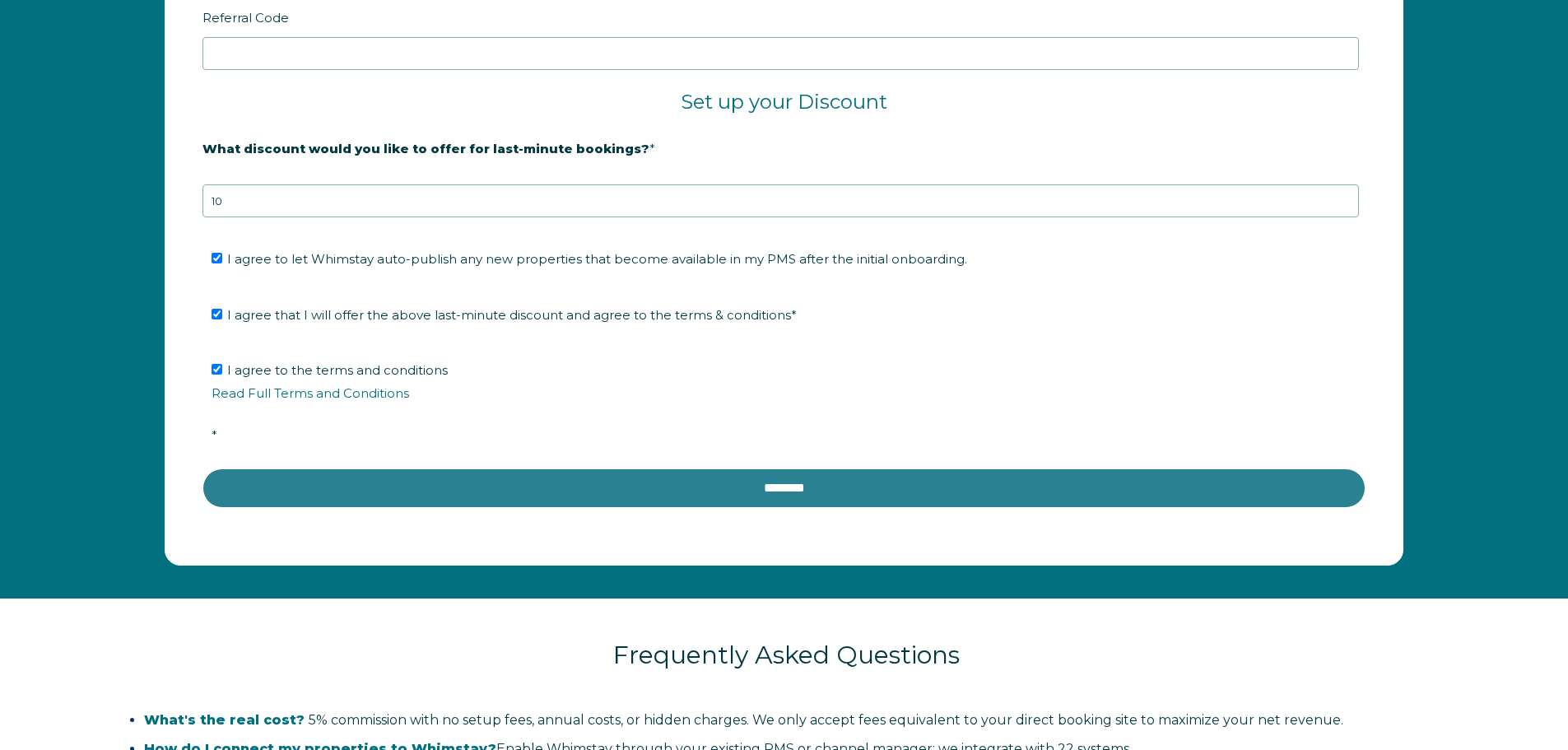
type input "[PHONE_NUMBER]"
click at [686, 470] on input "********" at bounding box center [784, 489] width 1163 height 40
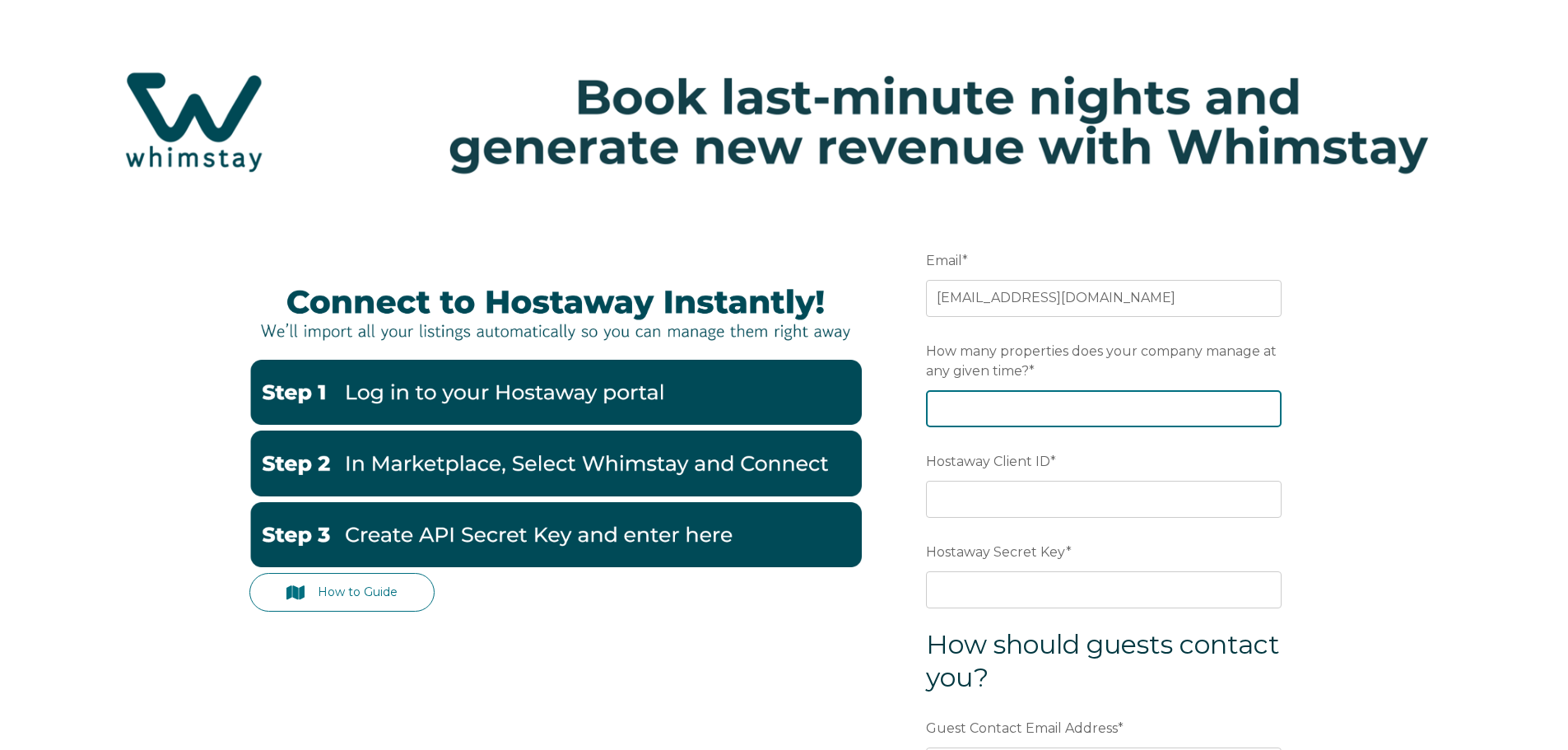
click at [976, 411] on input "How many properties does your company manage at any given time? *" at bounding box center [1104, 409] width 355 height 36
click at [1266, 404] on input "1" at bounding box center [1104, 409] width 355 height 36
click at [1266, 404] on input "2" at bounding box center [1104, 409] width 355 height 36
click at [1266, 404] on input "3" at bounding box center [1104, 409] width 355 height 36
click at [1266, 404] on input "4" at bounding box center [1104, 409] width 355 height 36
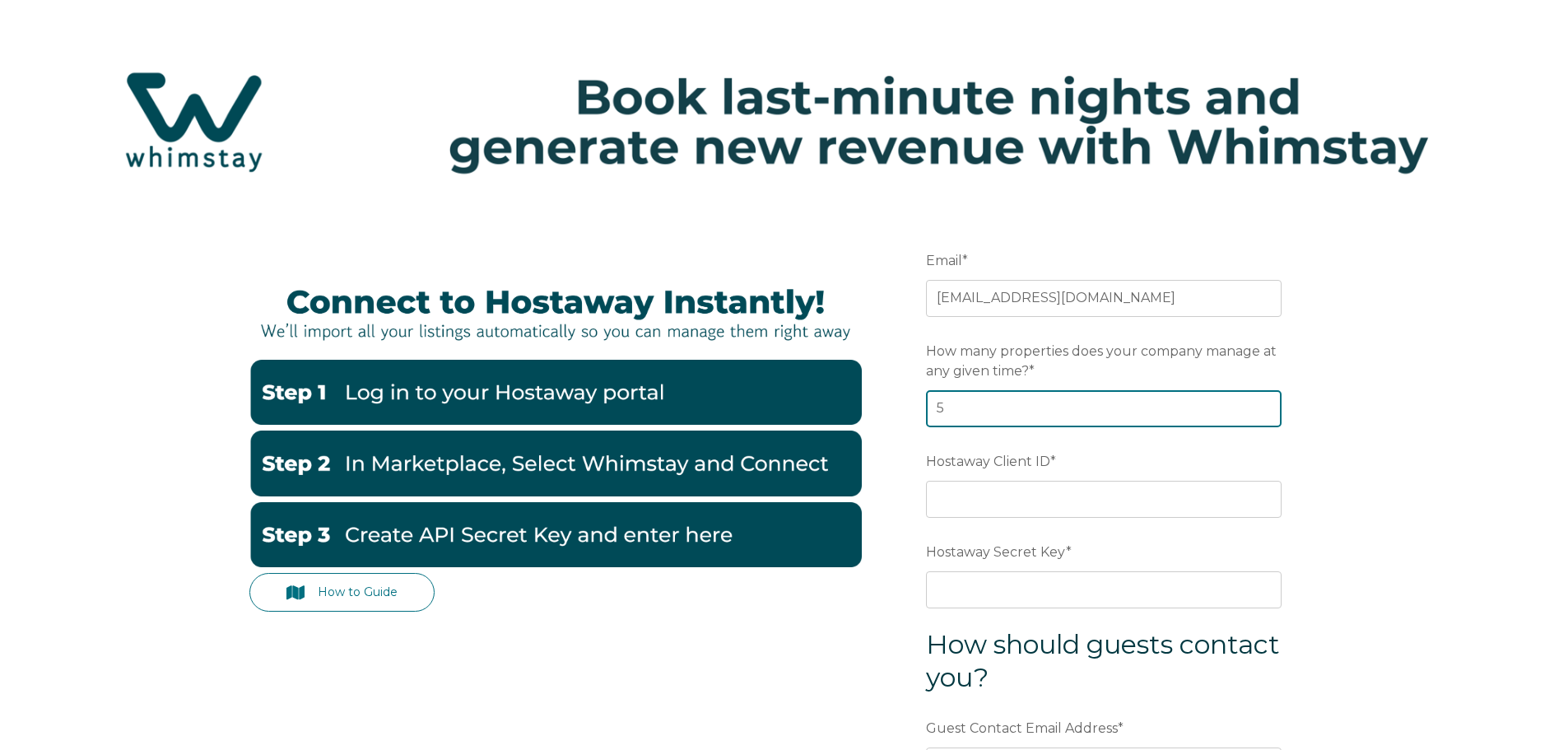
click at [1266, 404] on input "5" at bounding box center [1104, 409] width 355 height 36
click at [1266, 404] on input "6" at bounding box center [1104, 409] width 355 height 36
click at [1266, 404] on input "7" at bounding box center [1104, 409] width 355 height 36
click at [1266, 404] on input "8" at bounding box center [1104, 409] width 355 height 36
click at [1266, 404] on input "9" at bounding box center [1104, 409] width 355 height 36
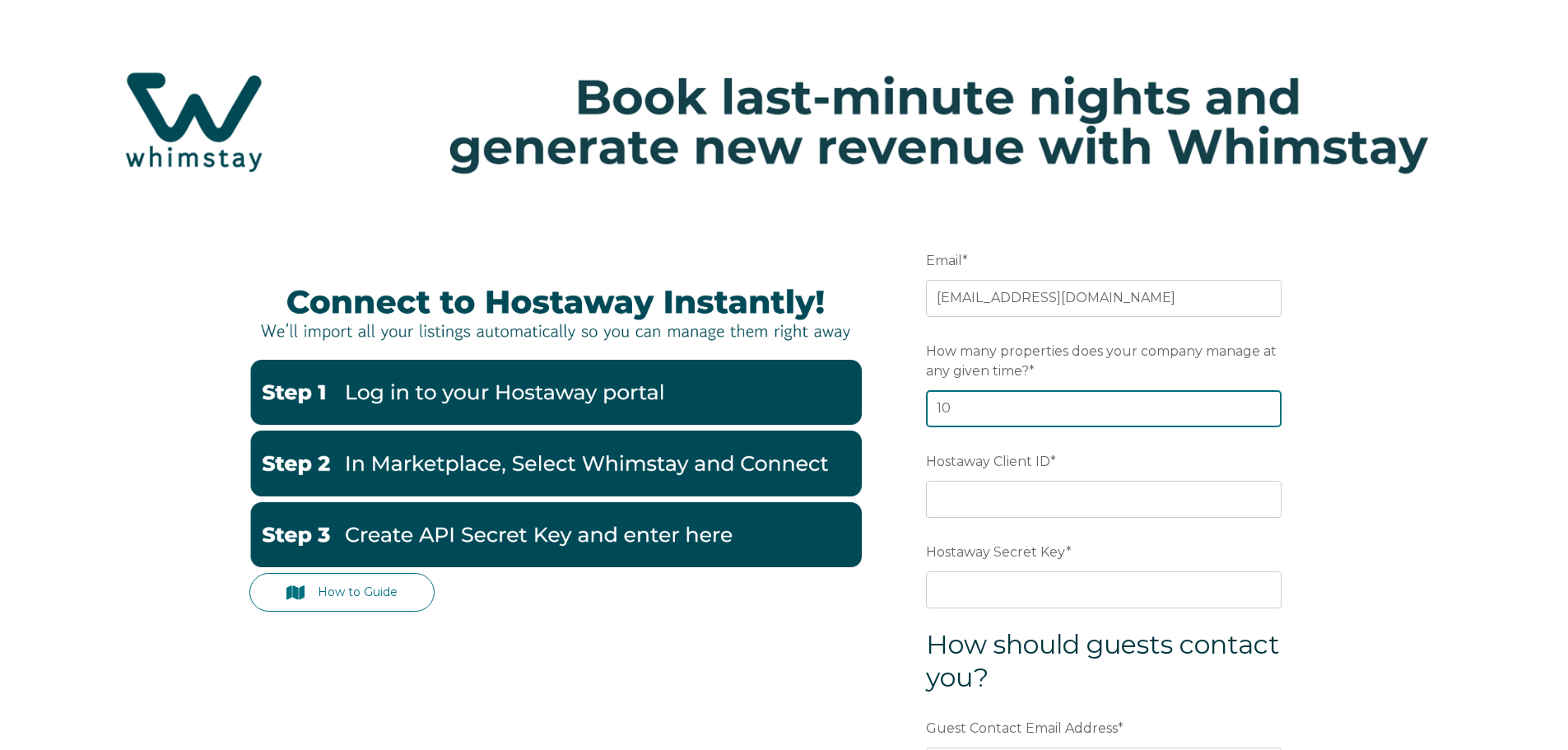
type input "10"
click at [1266, 404] on input "10" at bounding box center [1104, 409] width 355 height 36
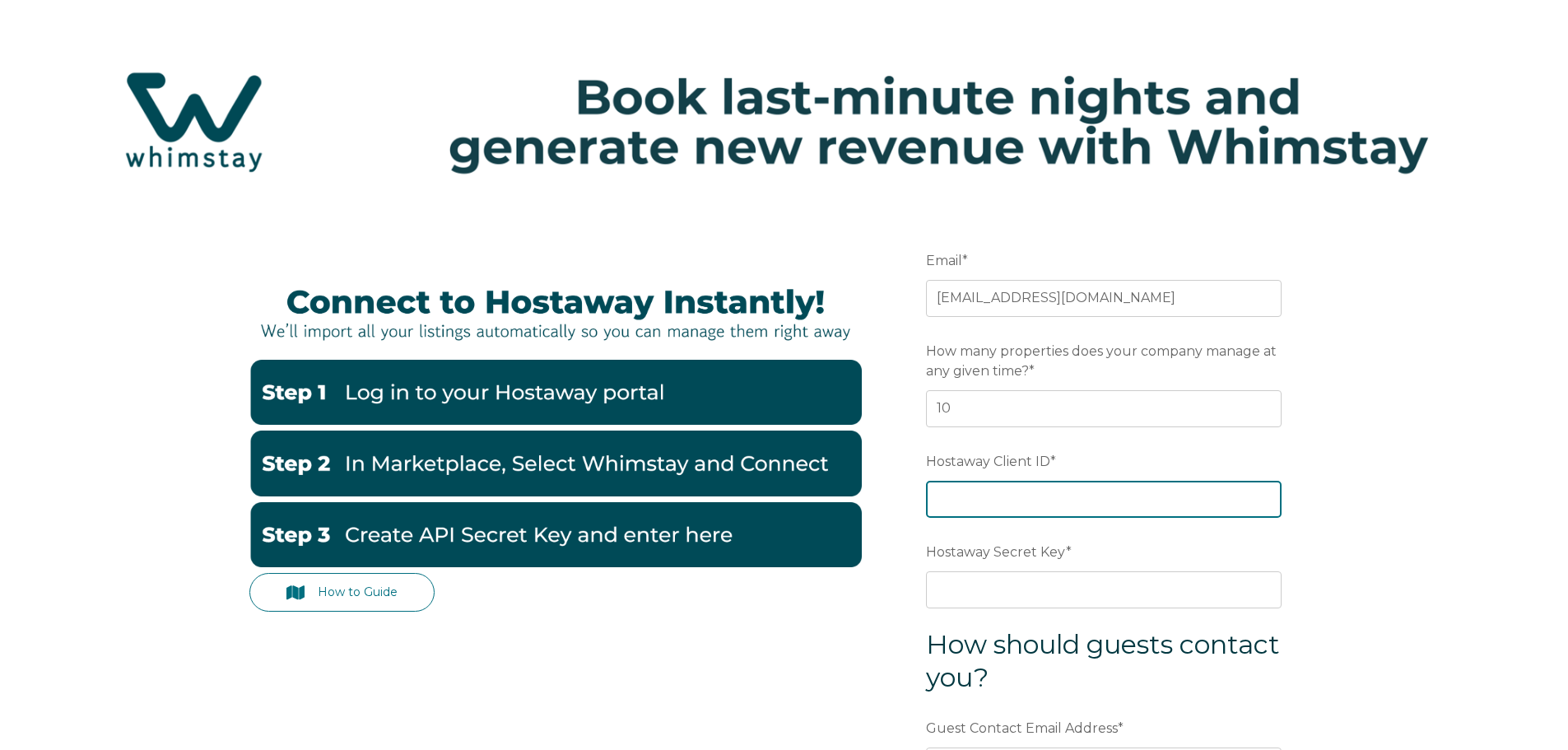
click at [1047, 504] on input "Hostaway Client ID *" at bounding box center [1104, 499] width 355 height 36
paste input "79084"
type input "79084"
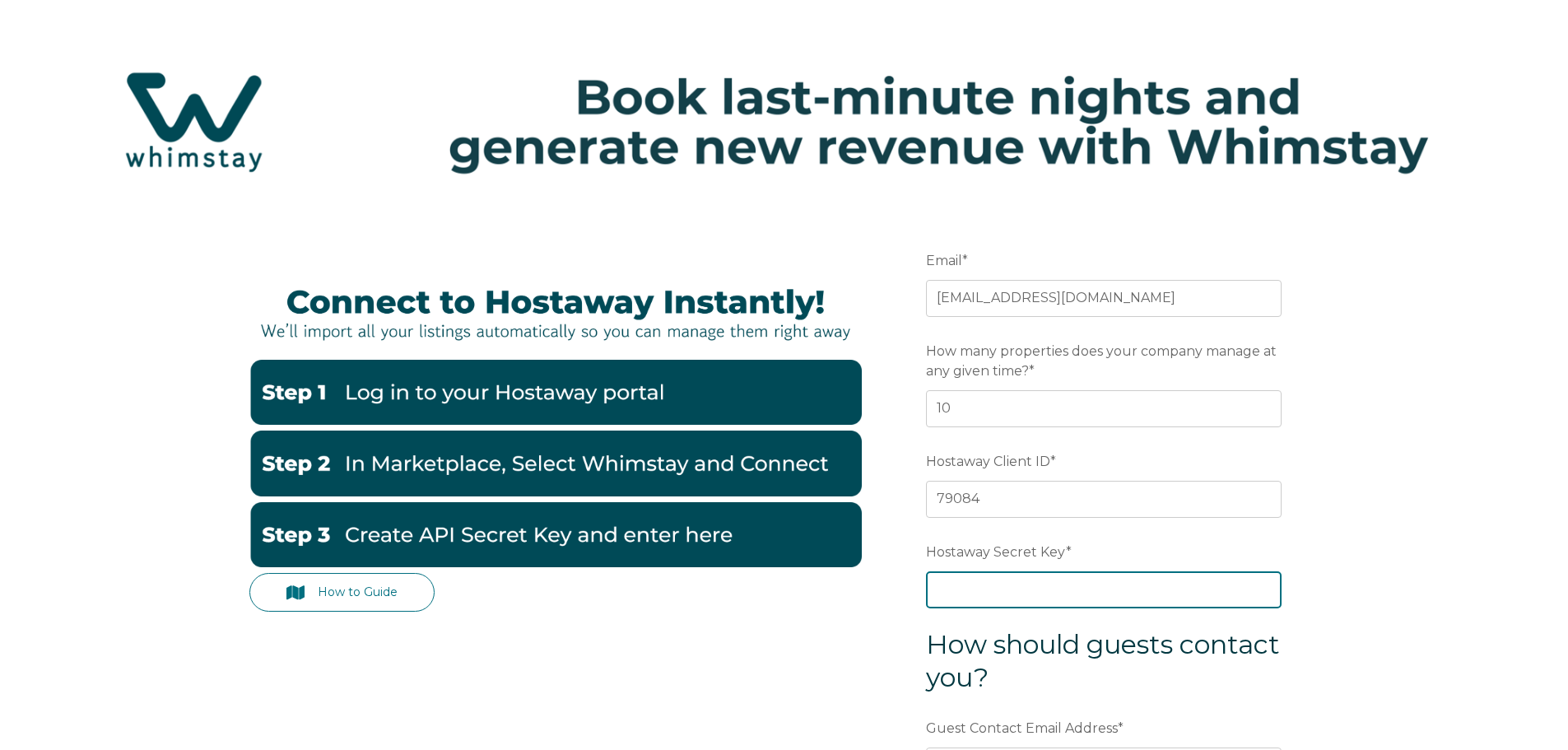
click at [987, 594] on input "Hostaway Secret Key *" at bounding box center [1104, 589] width 355 height 36
paste input "b7a65c3e2d0325595541c55638c4c2e5589b4dd1c612cd349425aa809985e807"
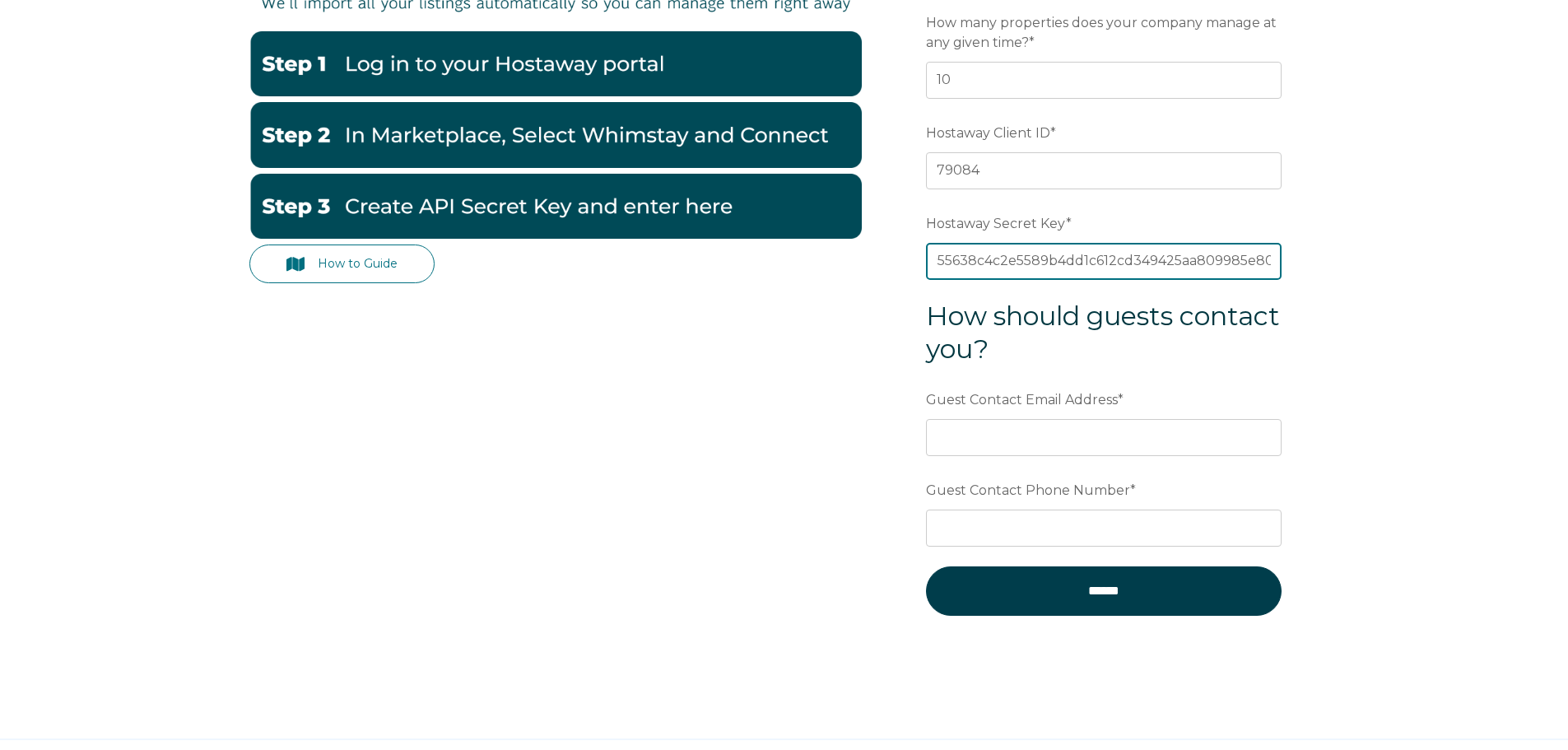
scroll to position [329, 0]
type input "b7a65c3e2d0325595541c55638c4c2e5589b4dd1c612cd349425aa809985e807"
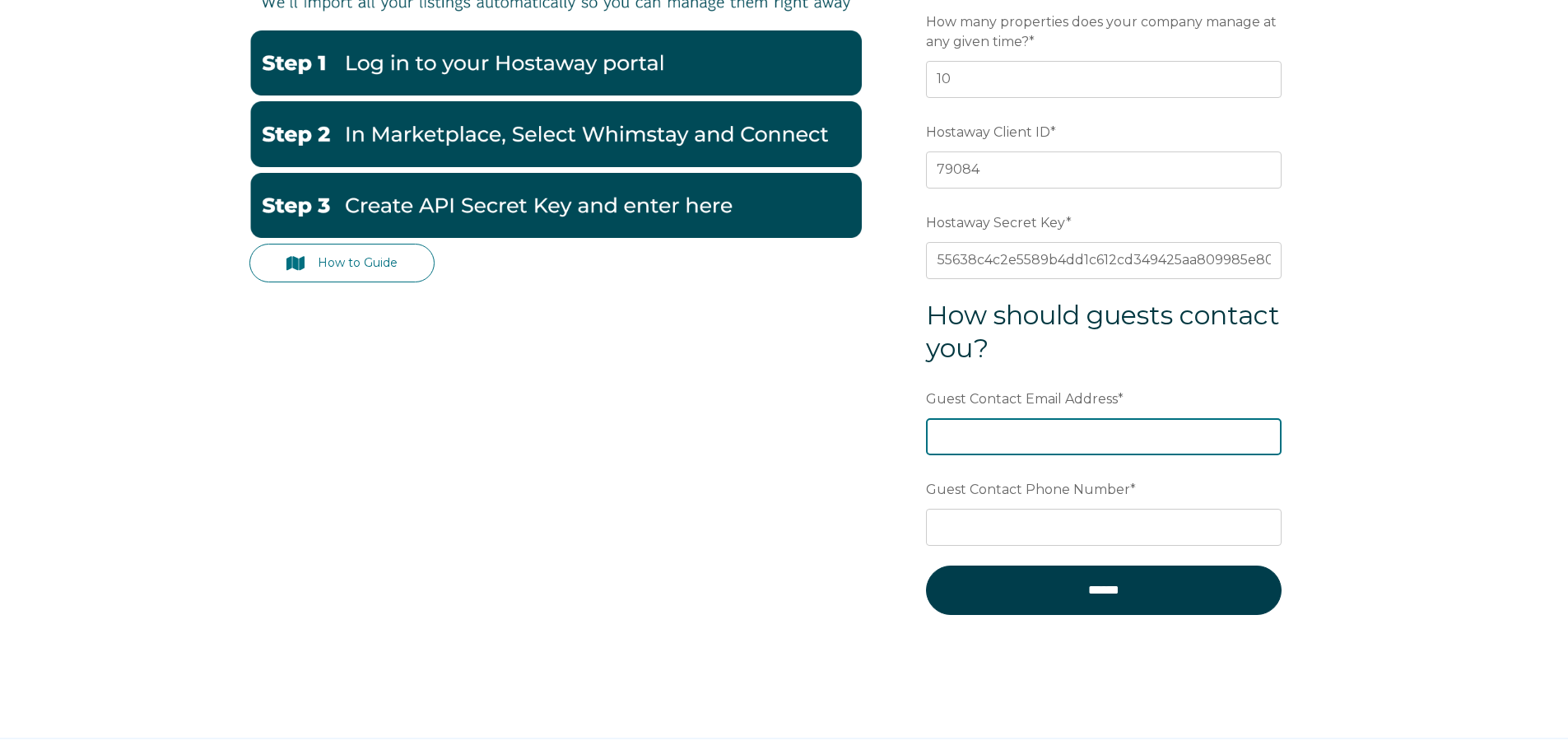
click at [977, 437] on input "Guest Contact Email Address *" at bounding box center [1104, 436] width 355 height 36
type input "[EMAIL_ADDRESS][DOMAIN_NAME]"
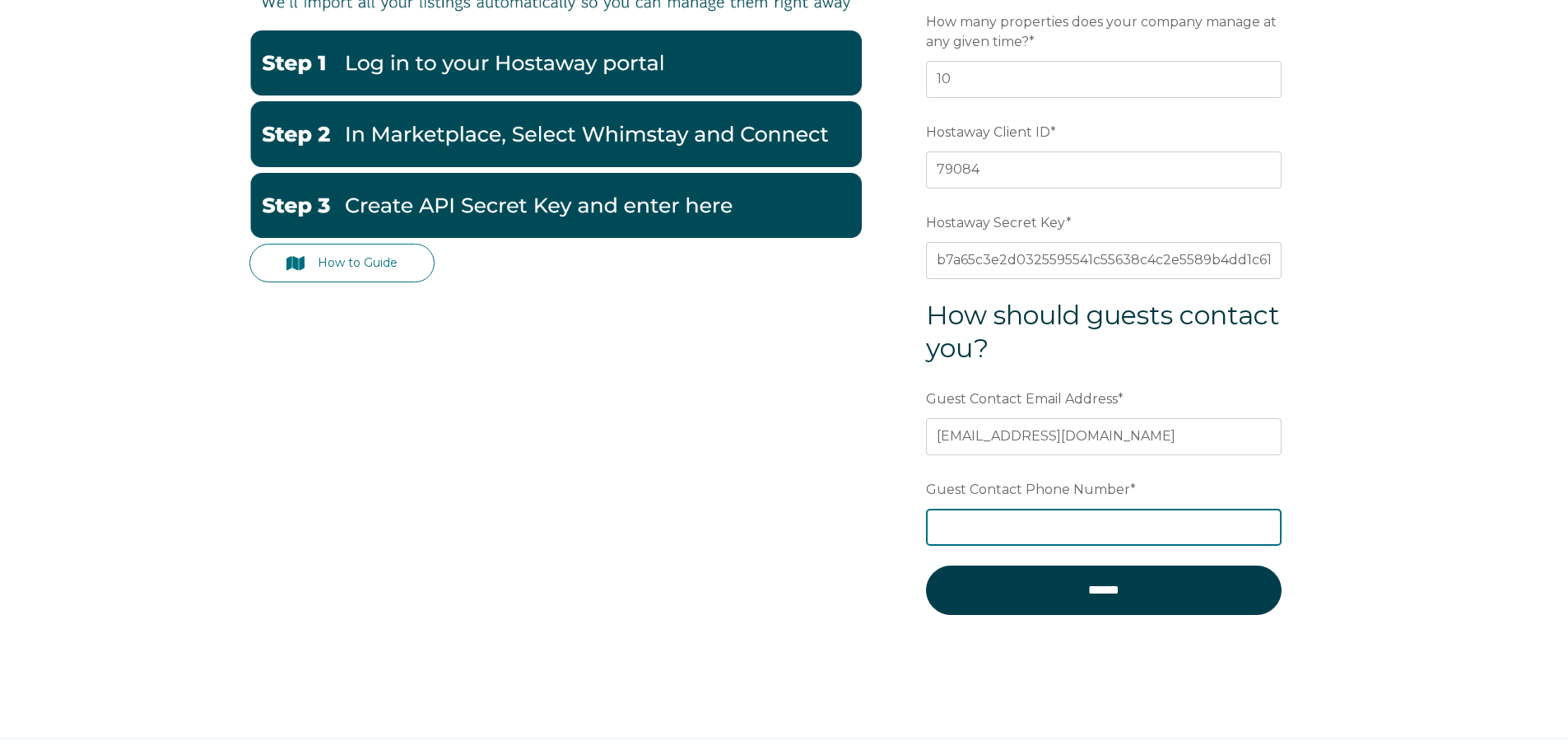
click at [966, 532] on input "Guest Contact Phone Number *" at bounding box center [1104, 527] width 355 height 36
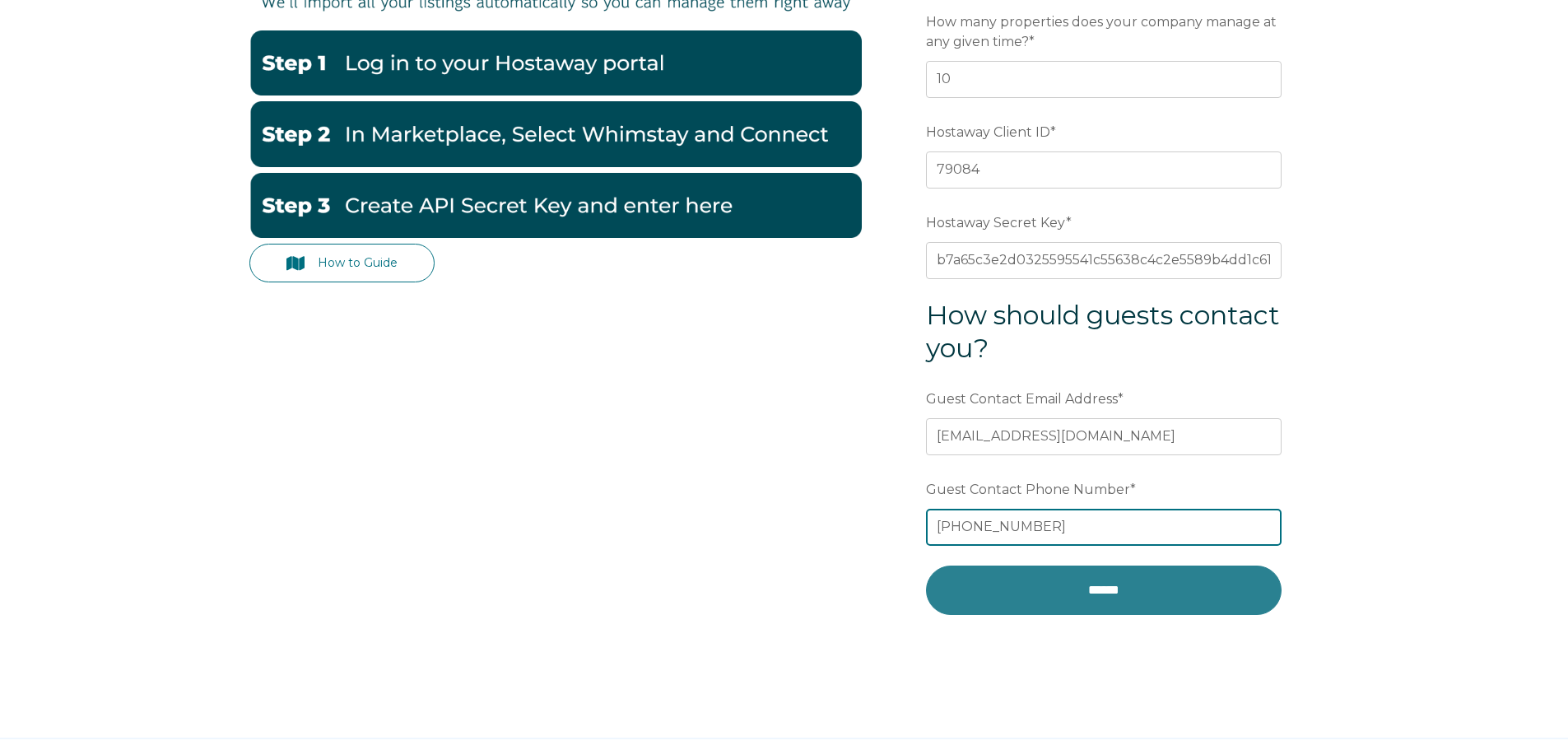
type input "256-888-8469"
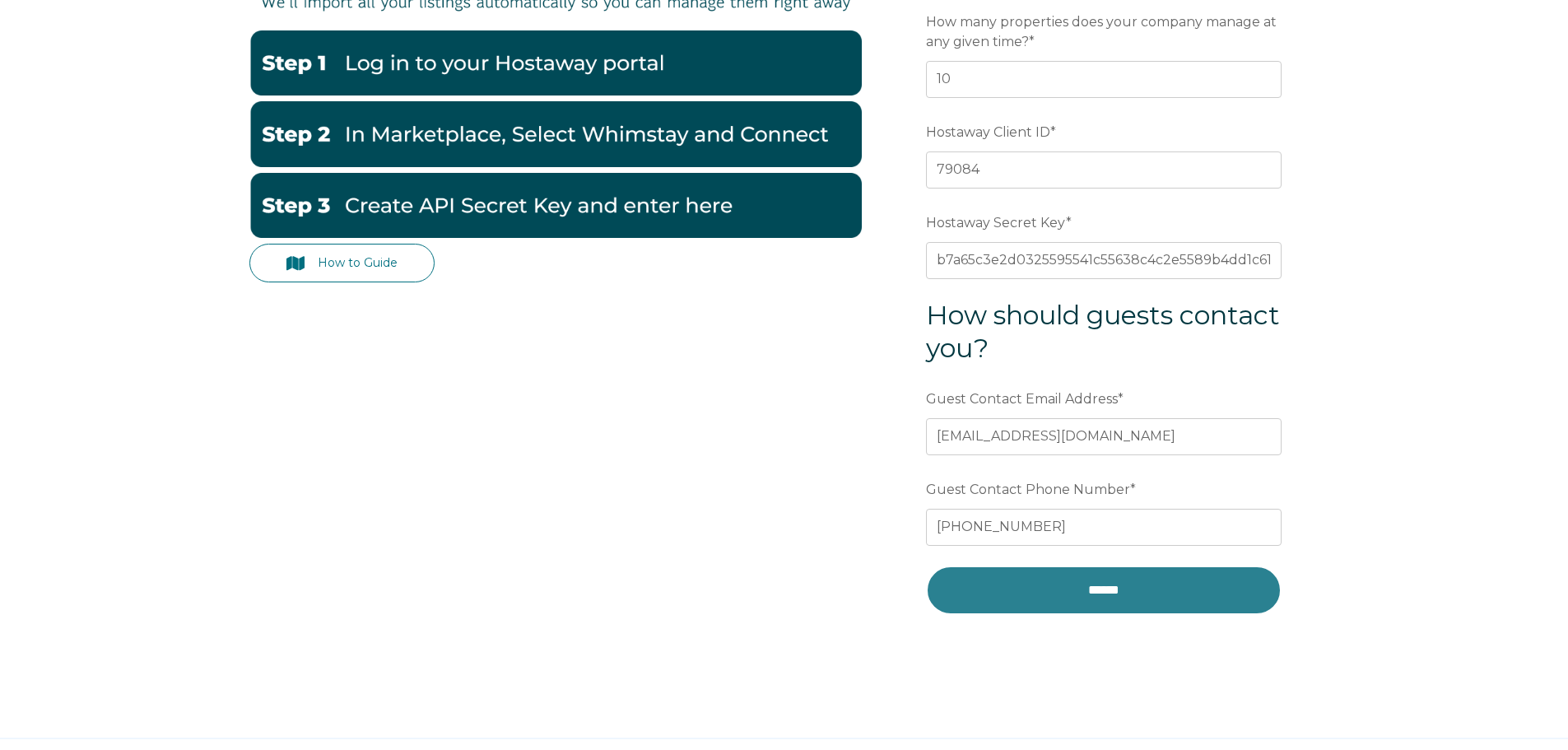
click at [1028, 586] on input "******" at bounding box center [1104, 590] width 355 height 49
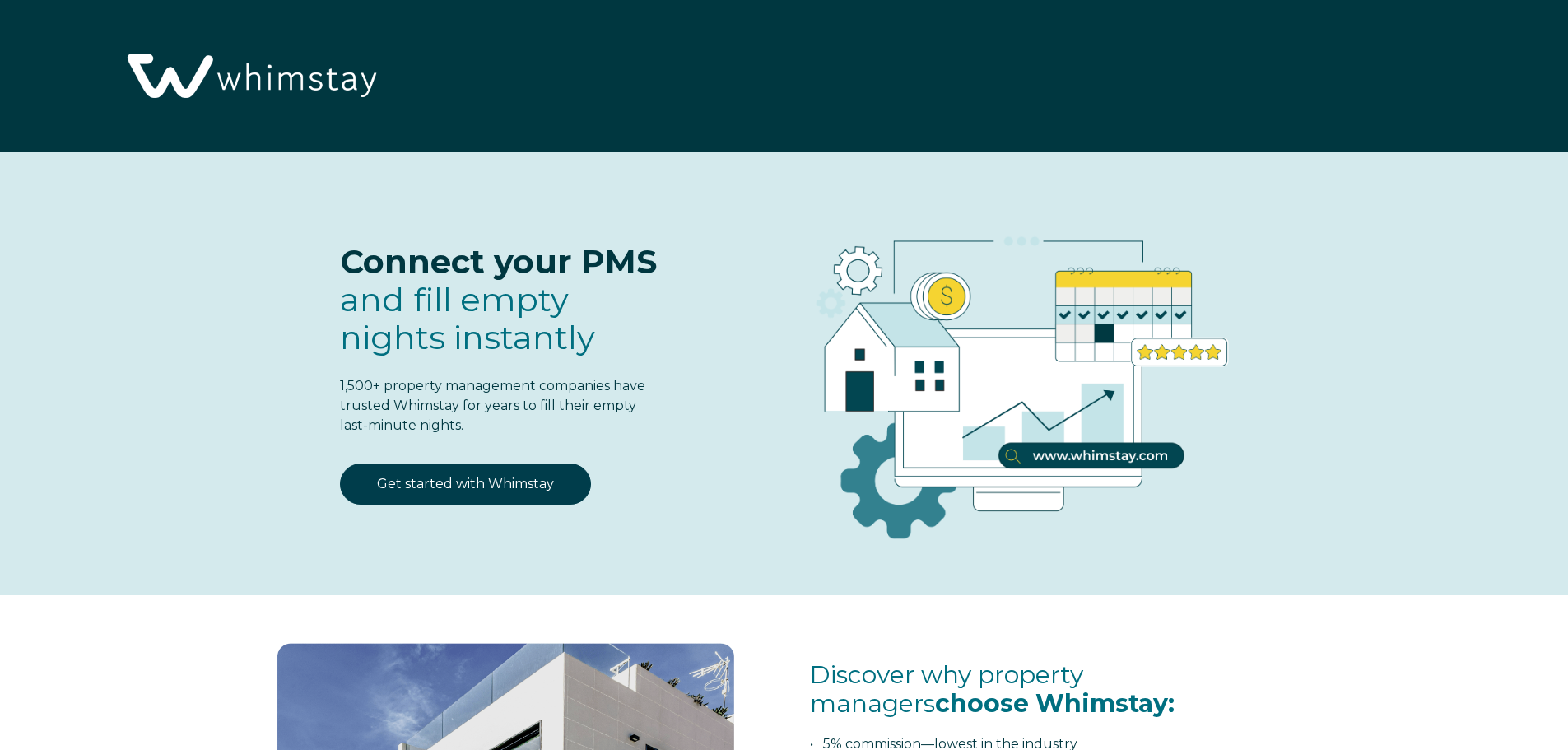
select select "US"
select select "Standard"
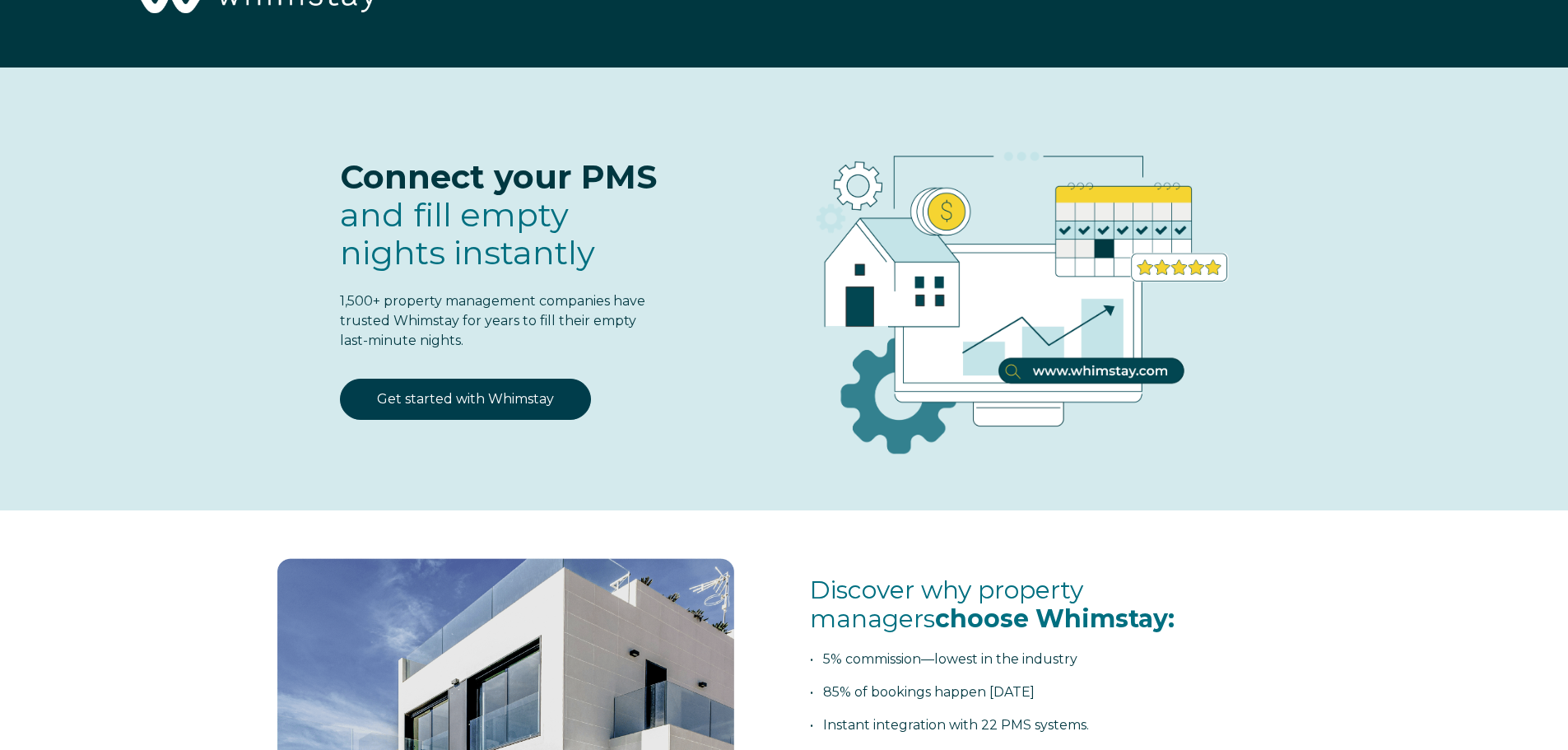
scroll to position [83, 0]
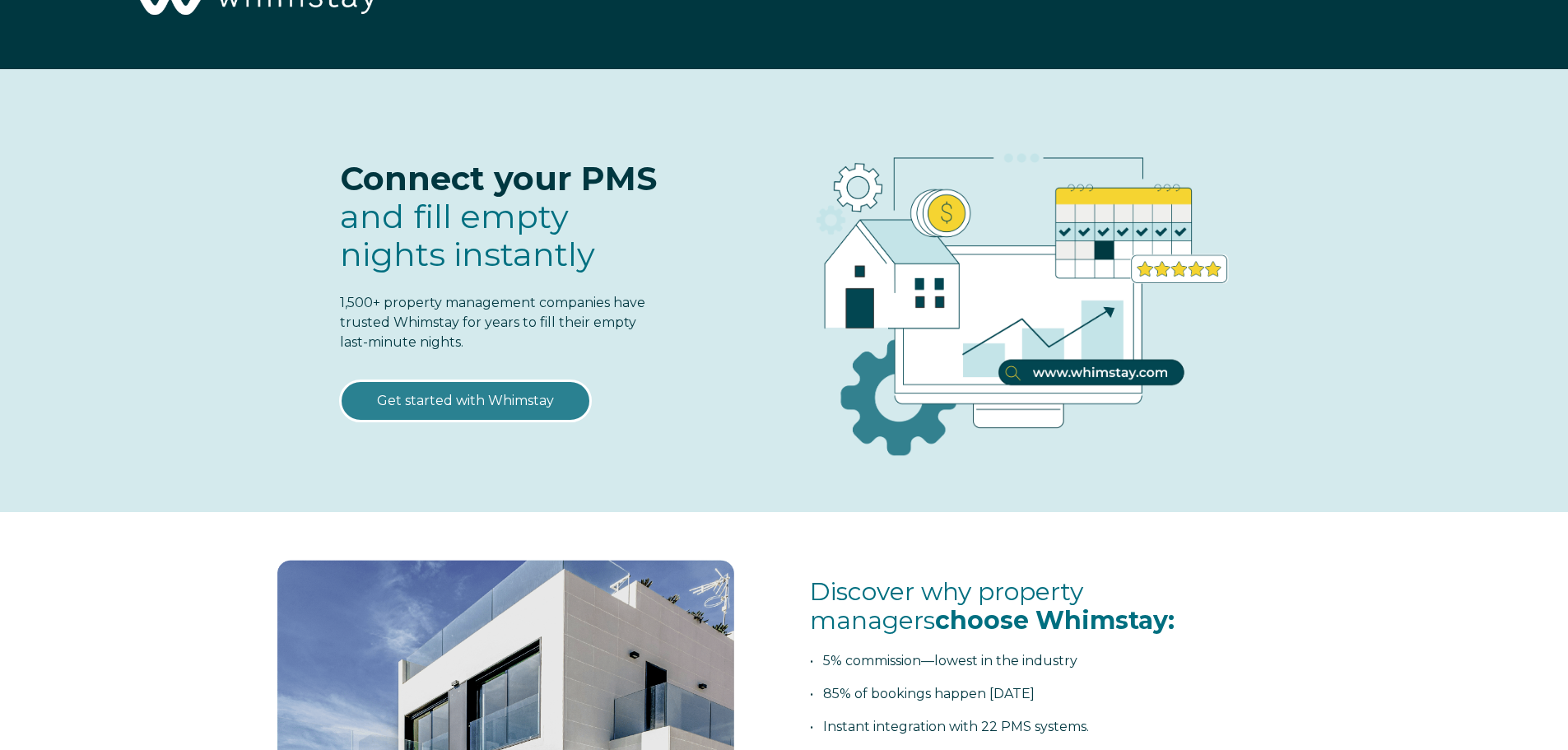
click at [495, 409] on link "Get started with Whimstay" at bounding box center [466, 401] width 251 height 42
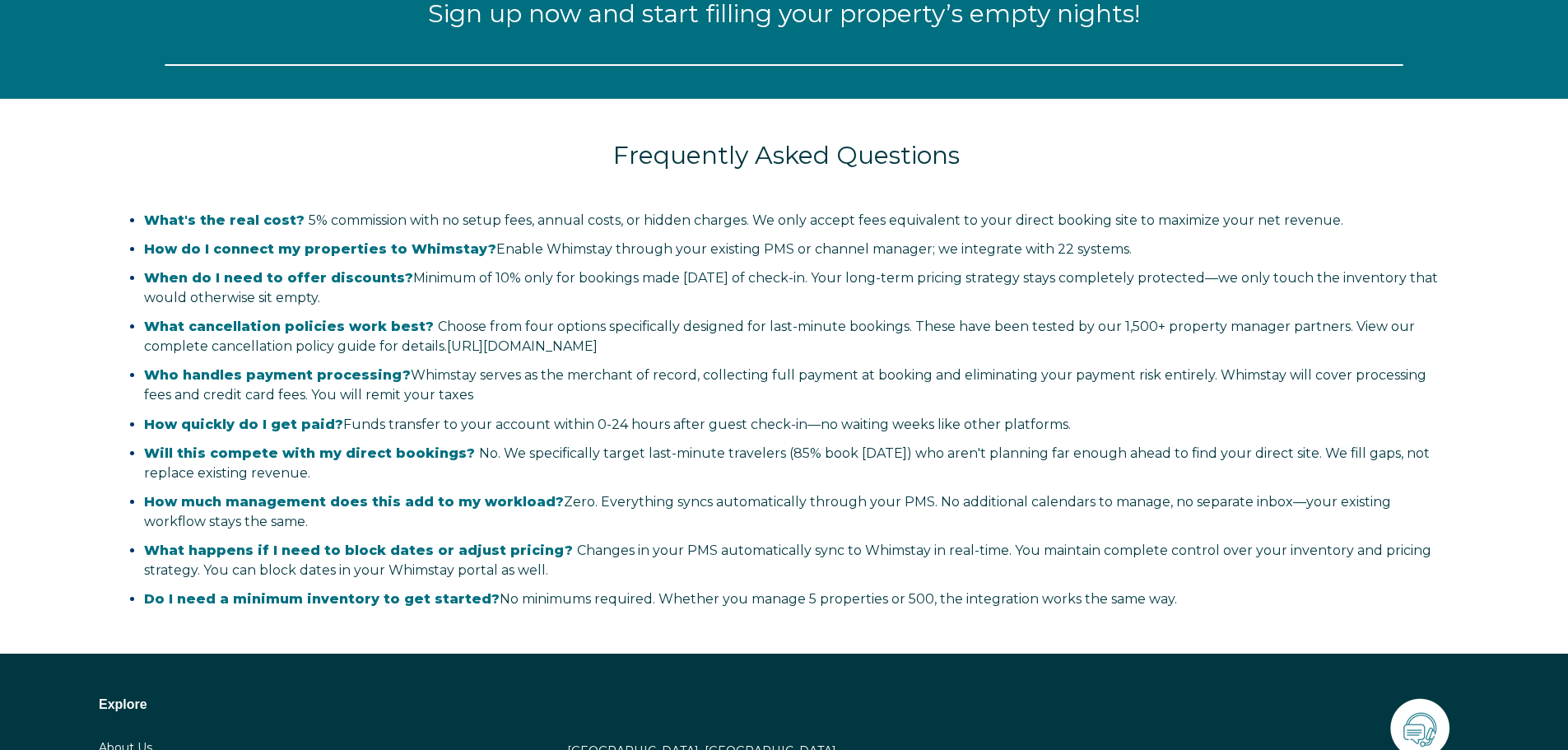
select select "US"
select select "Standard"
